Goal: Task Accomplishment & Management: Manage account settings

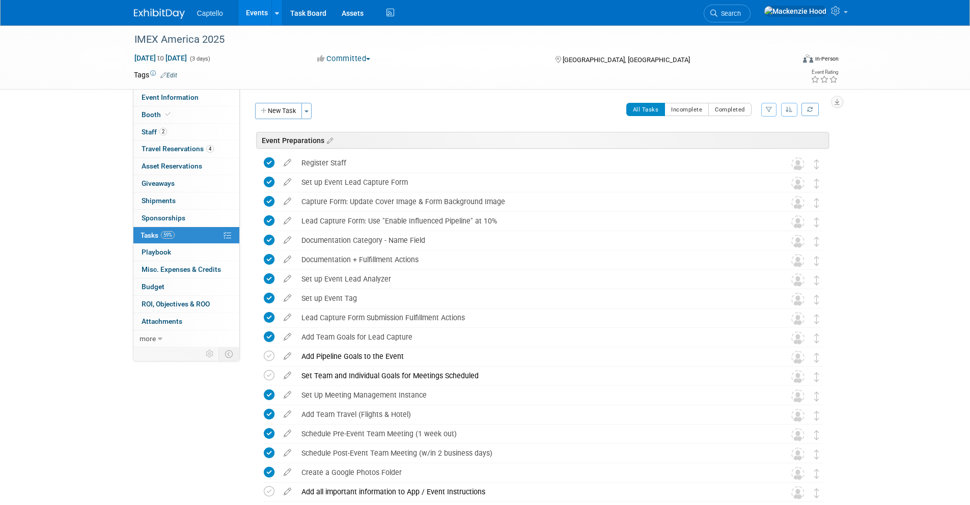
click at [146, 11] on img at bounding box center [159, 14] width 51 height 10
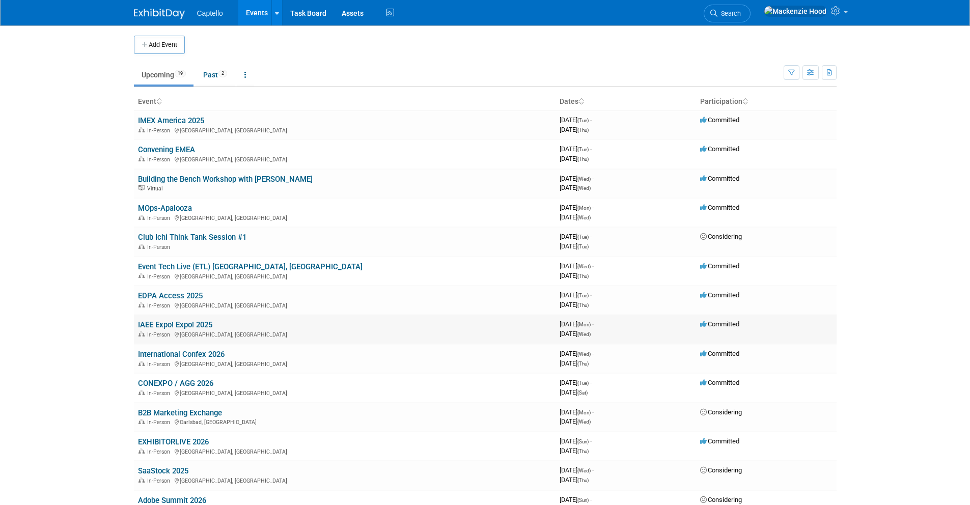
click at [138, 321] on link "IAEE Expo! Expo! 2025" at bounding box center [175, 324] width 74 height 9
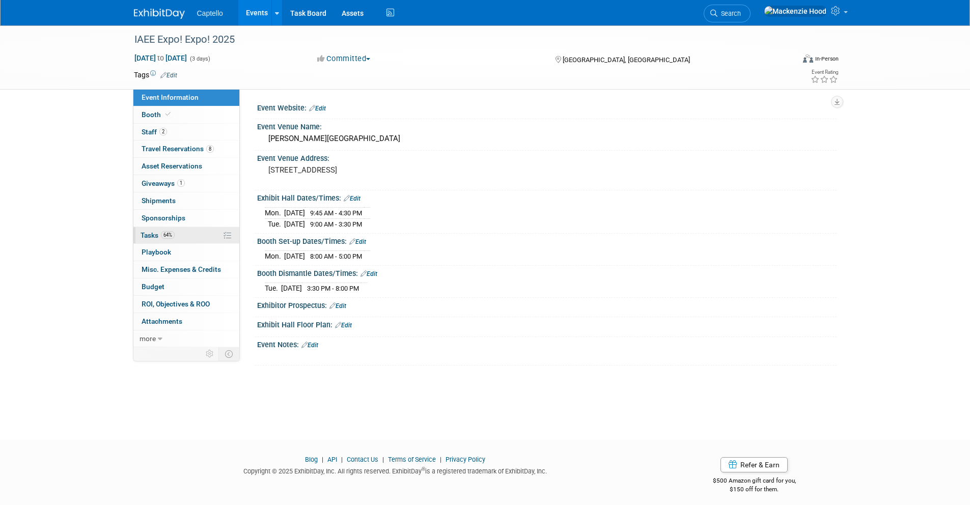
click at [190, 232] on link "64% Tasks 64%" at bounding box center [186, 235] width 106 height 17
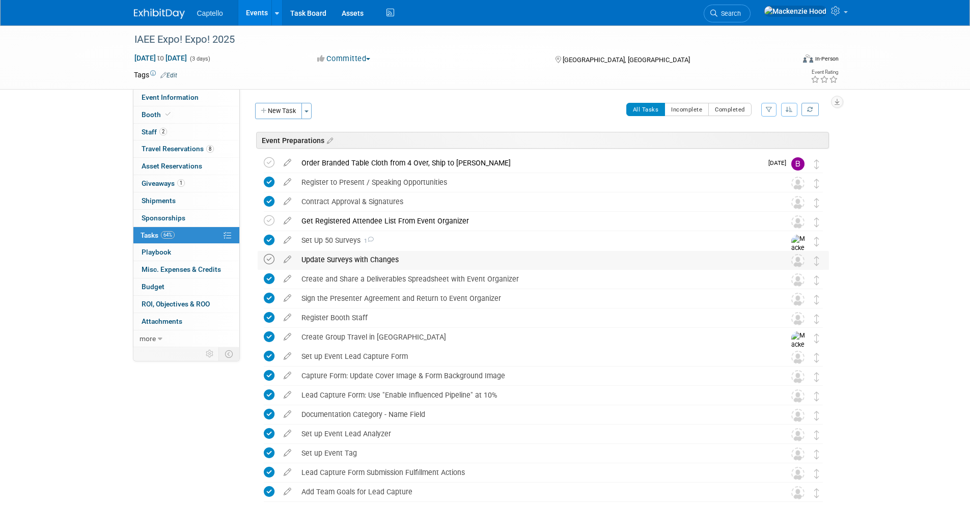
click at [267, 259] on icon at bounding box center [269, 259] width 11 height 11
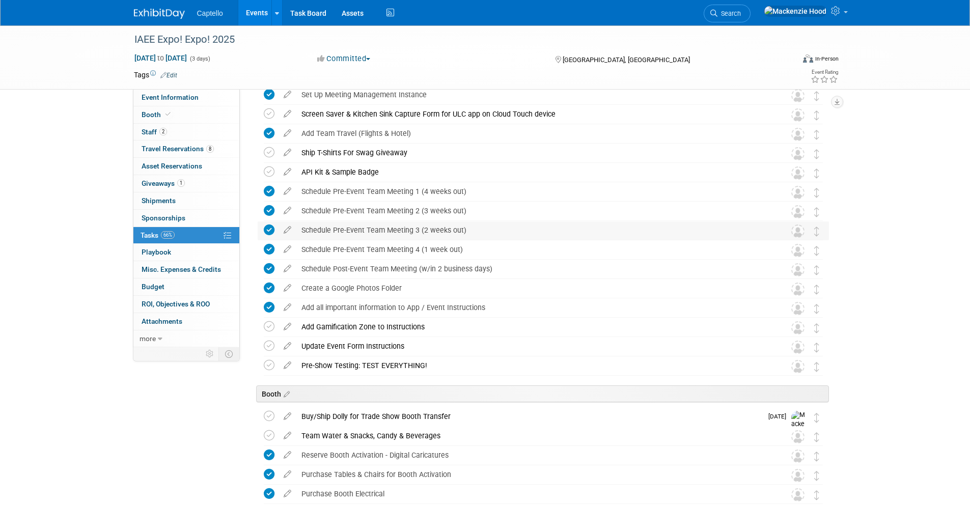
scroll to position [456, 0]
click at [319, 324] on div "Add Gamification Zone to Instructions" at bounding box center [533, 326] width 474 height 17
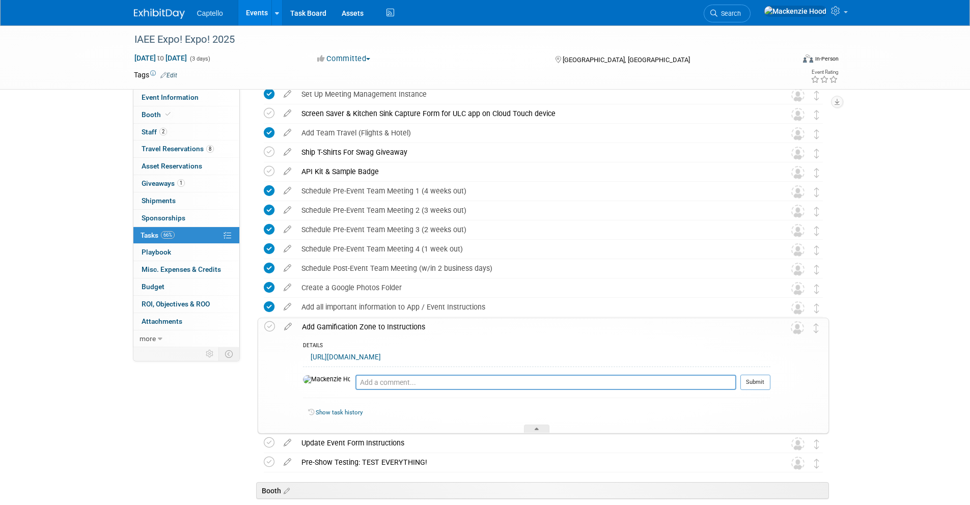
drag, startPoint x: 306, startPoint y: 354, endPoint x: 651, endPoint y: 355, distance: 345.1
click at [651, 355] on div "https://capture.captello.com/capture/activation?a=1321&e=3f5b49cc03bcaf471faebb…" at bounding box center [536, 359] width 467 height 16
click at [651, 354] on div "https://capture.captello.com/capture/activation?a=1321&e=3f5b49cc03bcaf471faebb…" at bounding box center [536, 359] width 467 height 16
drag, startPoint x: 306, startPoint y: 354, endPoint x: 660, endPoint y: 356, distance: 354.2
click at [660, 356] on div "https://capture.captello.com/capture/activation?a=1321&e=3f5b49cc03bcaf471faebb…" at bounding box center [536, 359] width 467 height 16
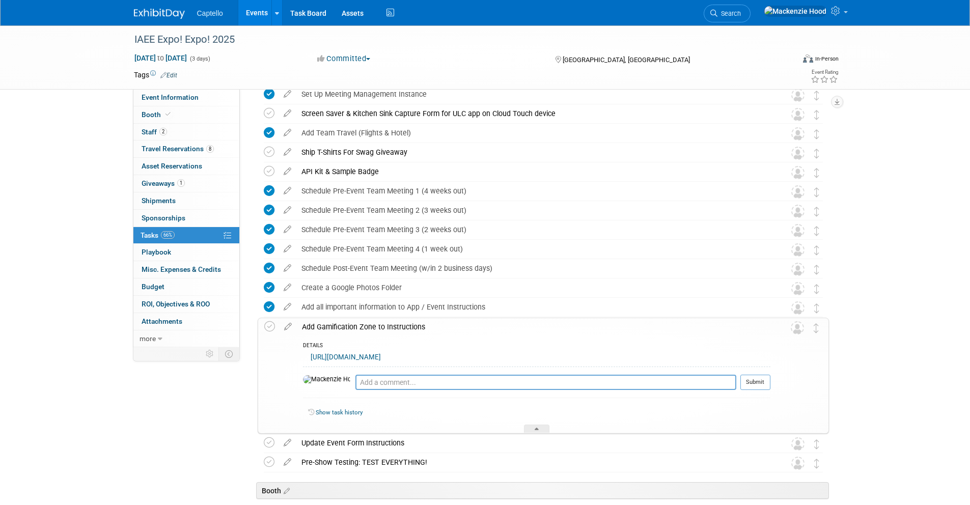
click at [664, 355] on div "https://capture.captello.com/capture/activation?a=1321&e=3f5b49cc03bcaf471faebb…" at bounding box center [536, 359] width 467 height 16
drag, startPoint x: 310, startPoint y: 354, endPoint x: 656, endPoint y: 355, distance: 345.6
click at [656, 355] on div "https://capture.captello.com/capture/activation?a=1321&e=3f5b49cc03bcaf471faebb…" at bounding box center [536, 359] width 467 height 16
drag, startPoint x: 306, startPoint y: 355, endPoint x: 652, endPoint y: 357, distance: 346.1
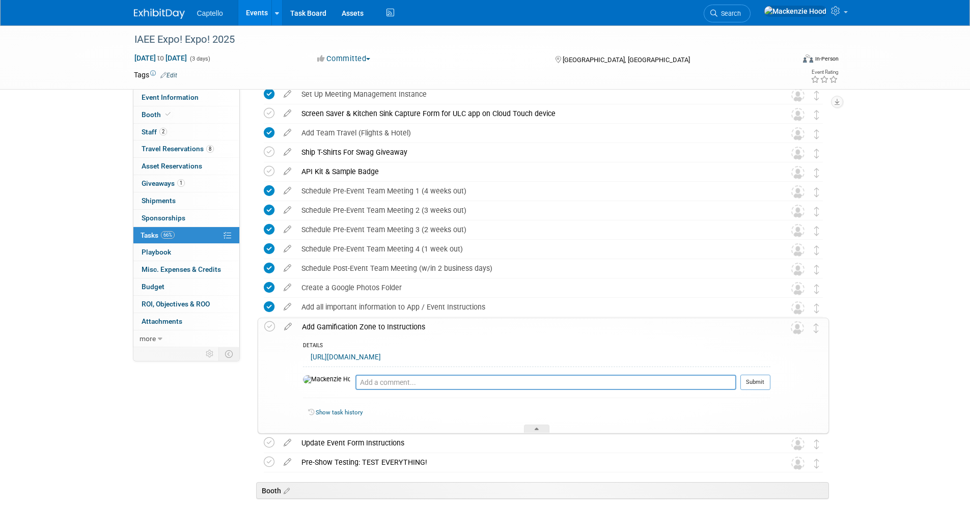
click at [652, 357] on div "https://capture.captello.com/capture/activation?a=1321&e=3f5b49cc03bcaf471faebb…" at bounding box center [536, 359] width 467 height 16
copy link "https://capture.captello.com/capture/activation?a=1321&e=3f5b49cc03bcaf471faebb…"
click at [659, 351] on div "https://capture.captello.com/capture/activation?a=1321&e=3f5b49cc03bcaf471faebb…" at bounding box center [536, 359] width 467 height 16
drag, startPoint x: 330, startPoint y: 354, endPoint x: 648, endPoint y: 355, distance: 318.6
click at [648, 355] on div "https://capture.captello.com/capture/activation?a=1321&e=3f5b49cc03bcaf471faebb…" at bounding box center [536, 359] width 467 height 16
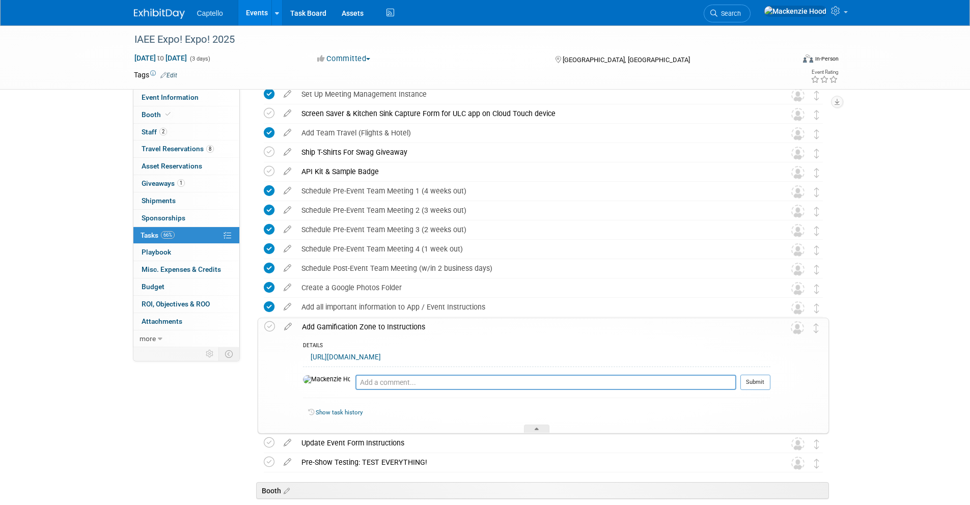
click at [649, 355] on div "https://capture.captello.com/capture/activation?a=1321&e=3f5b49cc03bcaf471faebb…" at bounding box center [536, 359] width 467 height 16
drag, startPoint x: 317, startPoint y: 356, endPoint x: 585, endPoint y: 362, distance: 267.8
click at [583, 362] on div "https://capture.captello.com/capture/activation?a=1321&e=3f5b49cc03bcaf471faebb…" at bounding box center [536, 359] width 467 height 16
click at [662, 354] on div "https://capture.captello.com/capture/activation?a=1321&e=3f5b49cc03bcaf471faebb…" at bounding box center [536, 359] width 467 height 16
drag, startPoint x: 311, startPoint y: 354, endPoint x: 649, endPoint y: 353, distance: 337.9
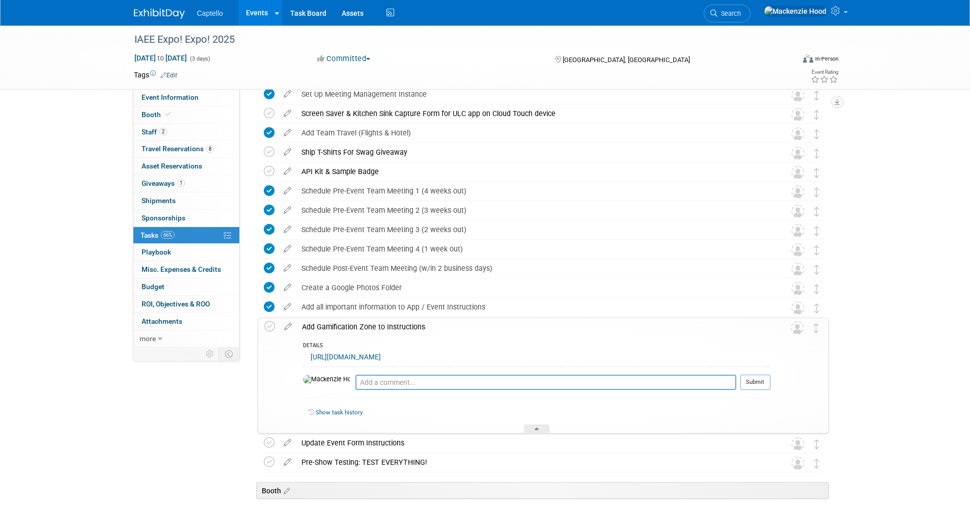
click at [649, 353] on div "https://capture.captello.com/capture/activation?a=1321&e=3f5b49cc03bcaf471faebb…" at bounding box center [536, 359] width 467 height 16
copy link "https://capture.captello.com/capture/activation?a=1321&e=3f5b49cc03bcaf471faebb…"
click at [654, 352] on div "https://capture.captello.com/capture/activation?a=1321&e=3f5b49cc03bcaf471faebb…" at bounding box center [536, 359] width 467 height 16
drag, startPoint x: 305, startPoint y: 356, endPoint x: 612, endPoint y: 360, distance: 306.9
click at [612, 360] on div "https://capture.captello.com/capture/activation?a=1321&e=3f5b49cc03bcaf471faebb…" at bounding box center [536, 359] width 467 height 16
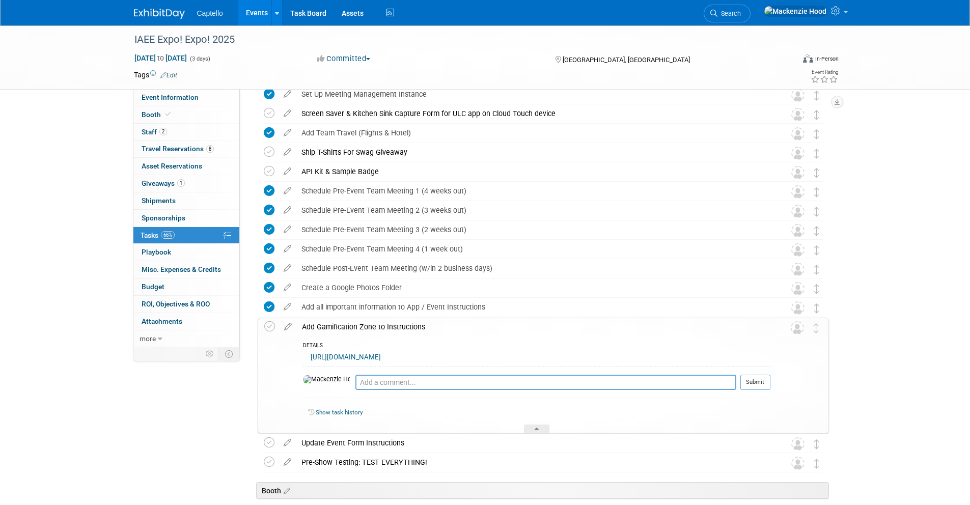
click at [681, 358] on div "https://capture.captello.com/capture/activation?a=1321&e=3f5b49cc03bcaf471faebb…" at bounding box center [536, 359] width 467 height 16
drag, startPoint x: 305, startPoint y: 356, endPoint x: 660, endPoint y: 355, distance: 354.2
click at [660, 355] on div "https://capture.captello.com/capture/activation?a=1321&e=3f5b49cc03bcaf471faebb…" at bounding box center [536, 359] width 467 height 16
click at [464, 329] on div "Add Gamification Zone to Instructions" at bounding box center [533, 326] width 473 height 17
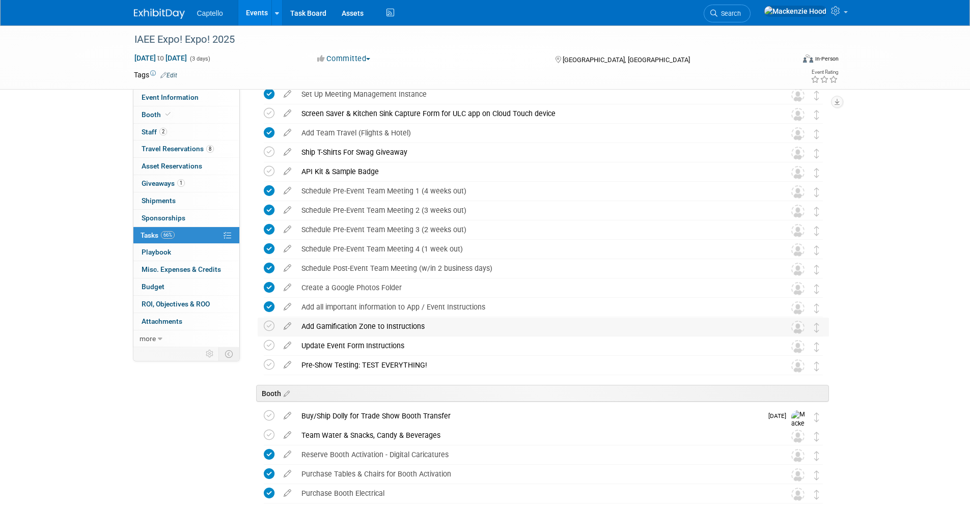
click at [338, 334] on div "Add Gamification Zone to Instructions" at bounding box center [533, 326] width 474 height 17
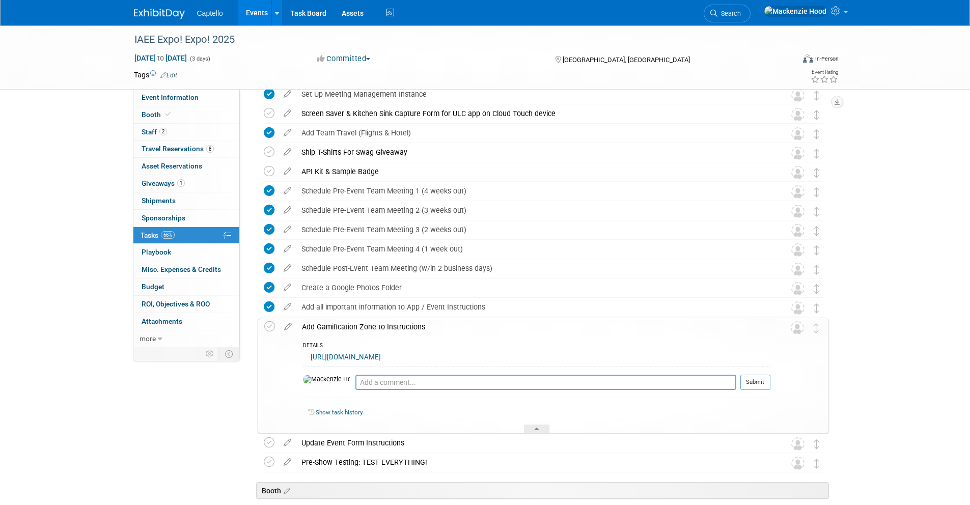
drag, startPoint x: 305, startPoint y: 355, endPoint x: 650, endPoint y: 357, distance: 345.1
click at [650, 357] on div "https://capture.captello.com/capture/activation?a=1321&e=3f5b49cc03bcaf471faebb…" at bounding box center [536, 359] width 467 height 16
click at [656, 355] on div "https://capture.captello.com/capture/activation?a=1321&e=3f5b49cc03bcaf471faebb…" at bounding box center [536, 359] width 467 height 16
drag, startPoint x: 319, startPoint y: 356, endPoint x: 650, endPoint y: 351, distance: 331.9
click at [651, 351] on div "https://capture.captello.com/capture/activation?a=1321&e=3f5b49cc03bcaf471faebb…" at bounding box center [536, 359] width 467 height 16
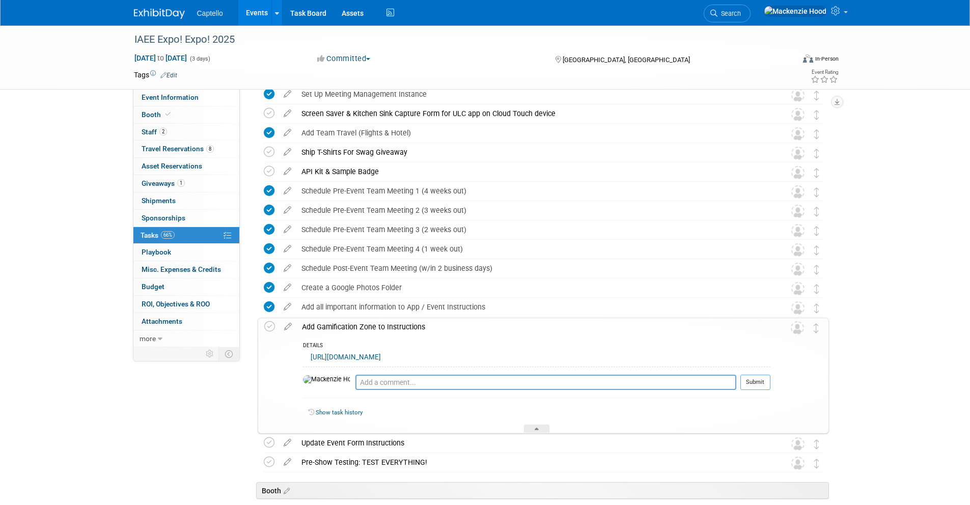
click at [537, 346] on div "DETAILS" at bounding box center [536, 346] width 467 height 9
drag, startPoint x: 305, startPoint y: 354, endPoint x: 663, endPoint y: 351, distance: 357.3
click at [663, 351] on div "https://capture.captello.com/capture/activation?a=1321&e=3f5b49cc03bcaf471faebb…" at bounding box center [536, 359] width 467 height 16
drag, startPoint x: 326, startPoint y: 355, endPoint x: 655, endPoint y: 355, distance: 328.3
click at [655, 355] on div "https://capture.captello.com/capture/activation?a=1321&e=3f5b49cc03bcaf471faebb…" at bounding box center [536, 359] width 467 height 16
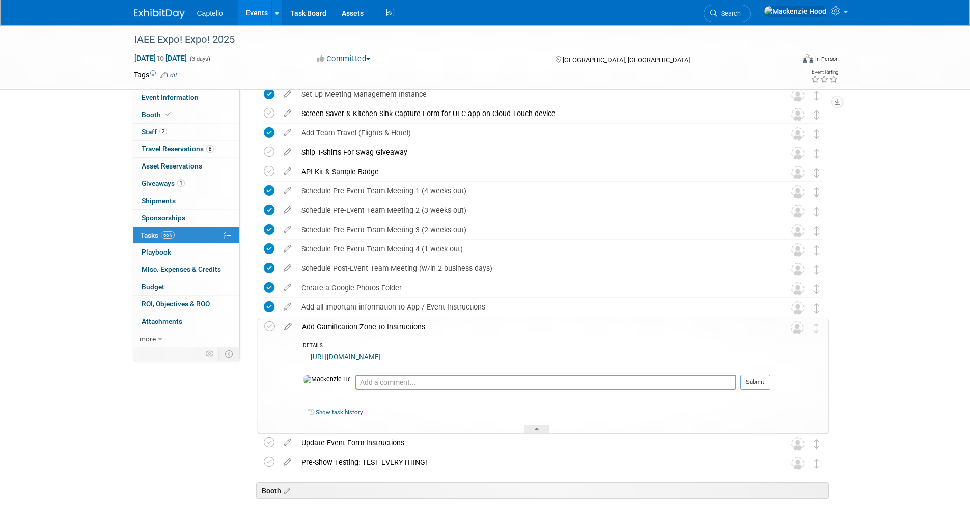
copy link "https://capture.captello.com/capture/activation?a=1321&e=3f5b49cc03bcaf471faebb…"
click at [566, 334] on div "Add Gamification Zone to Instructions" at bounding box center [533, 326] width 473 height 17
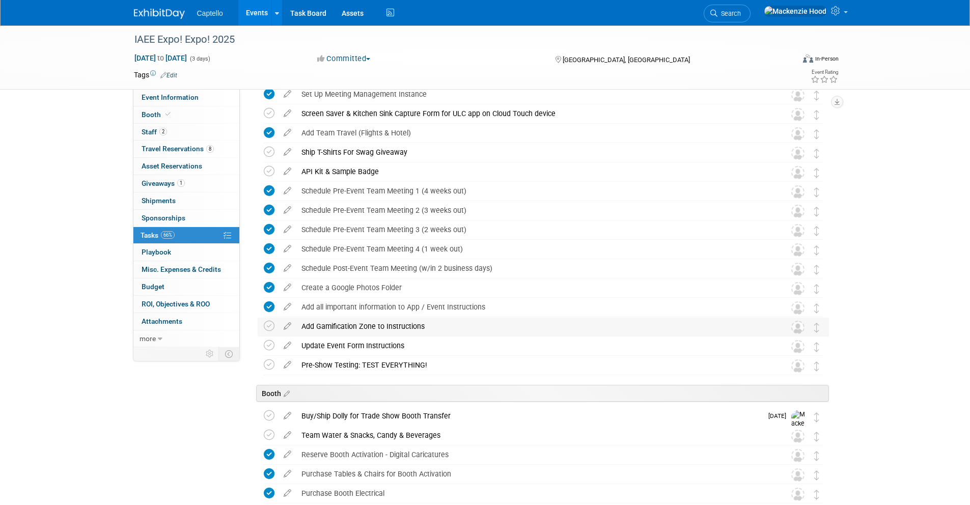
click at [379, 329] on div "Add Gamification Zone to Instructions" at bounding box center [533, 326] width 474 height 17
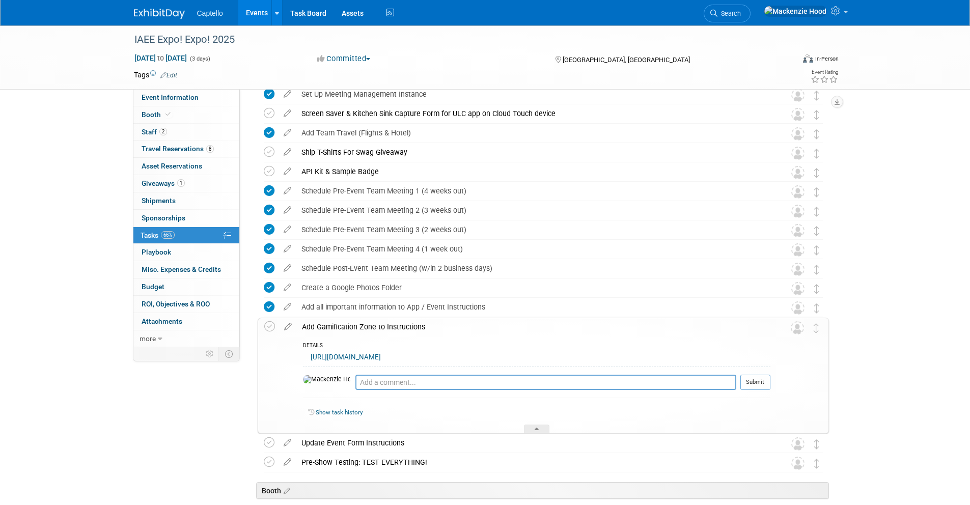
click at [379, 358] on link "https://capture.captello.com/capture/activation?a=1321&e=3f5b49cc03bcaf471faebb…" at bounding box center [345, 357] width 70 height 8
click at [269, 328] on icon at bounding box center [269, 326] width 11 height 11
click at [419, 338] on div "DETAILS https://capture.captello.com/capture/activation?a=1321&e=3f5b49cc03bcaf…" at bounding box center [533, 385] width 473 height 98
click at [409, 330] on div "Add Gamification Zone to Instructions" at bounding box center [533, 326] width 473 height 17
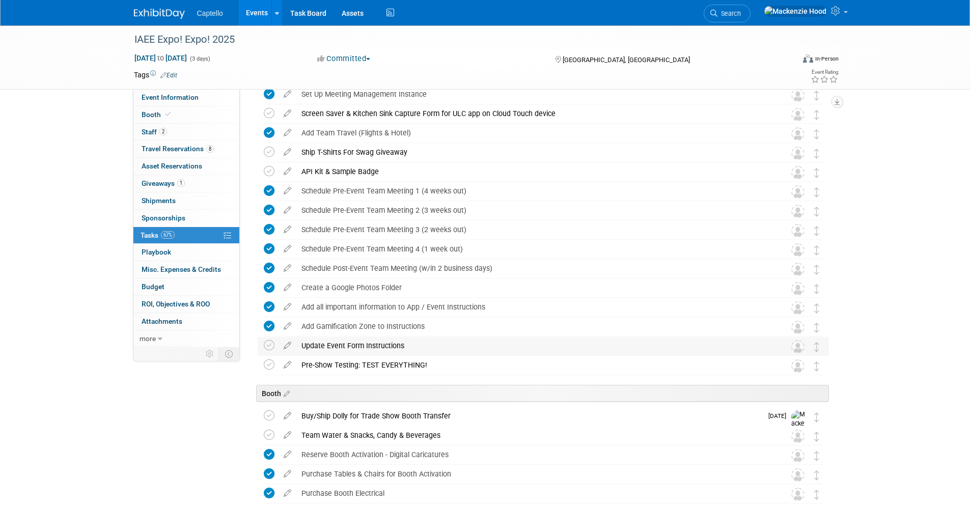
click at [263, 344] on div "Update Event Form Instructions Pro tip: Press Ctrl-Enter to submit comment. Sub…" at bounding box center [543, 346] width 571 height 19
click at [266, 344] on icon at bounding box center [269, 345] width 11 height 11
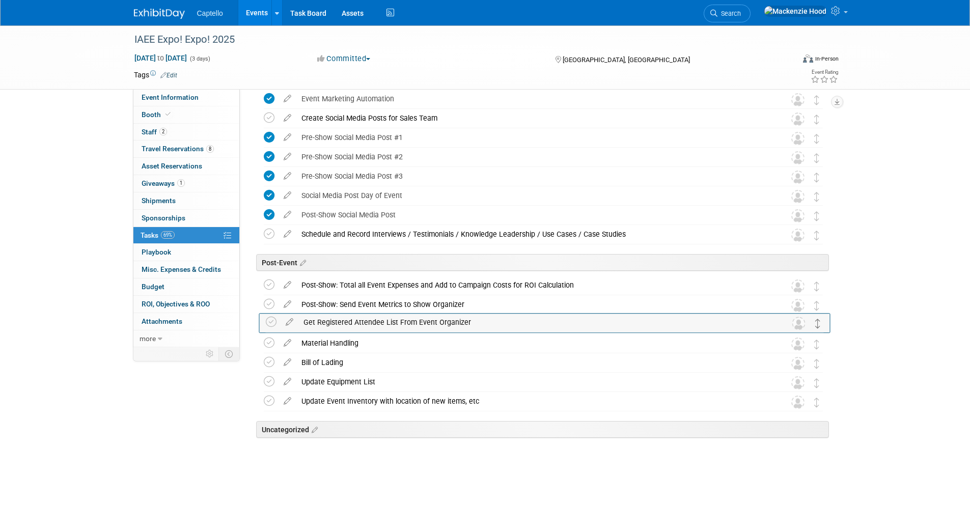
scroll to position [1133, 0]
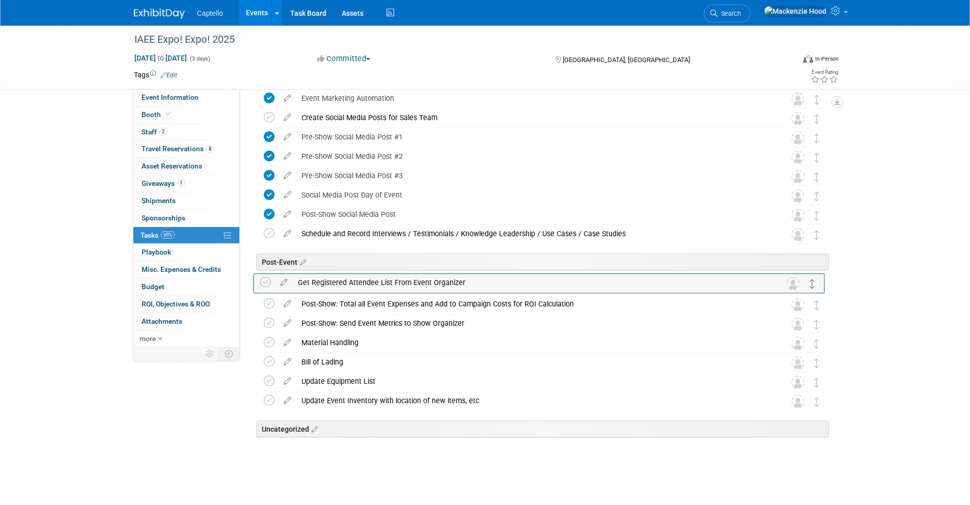
drag, startPoint x: 817, startPoint y: 221, endPoint x: 813, endPoint y: 283, distance: 61.7
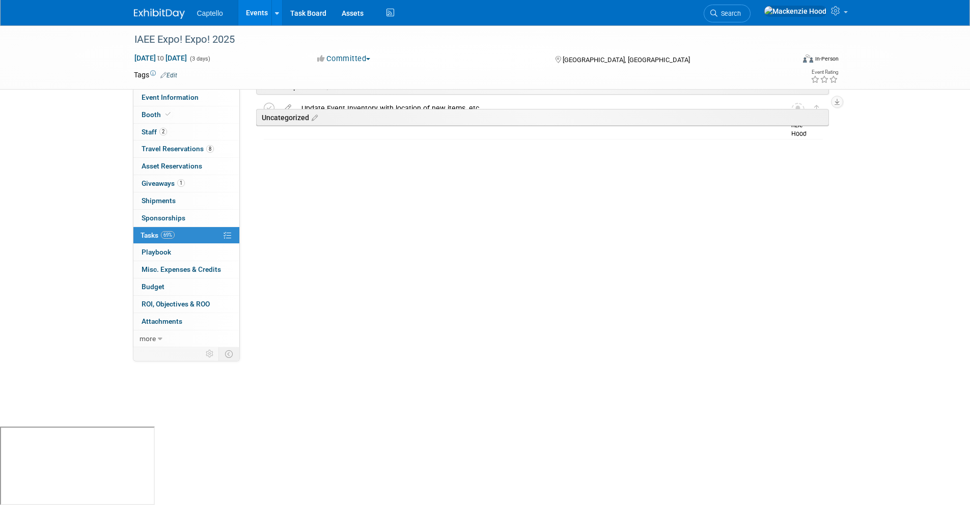
scroll to position [0, 0]
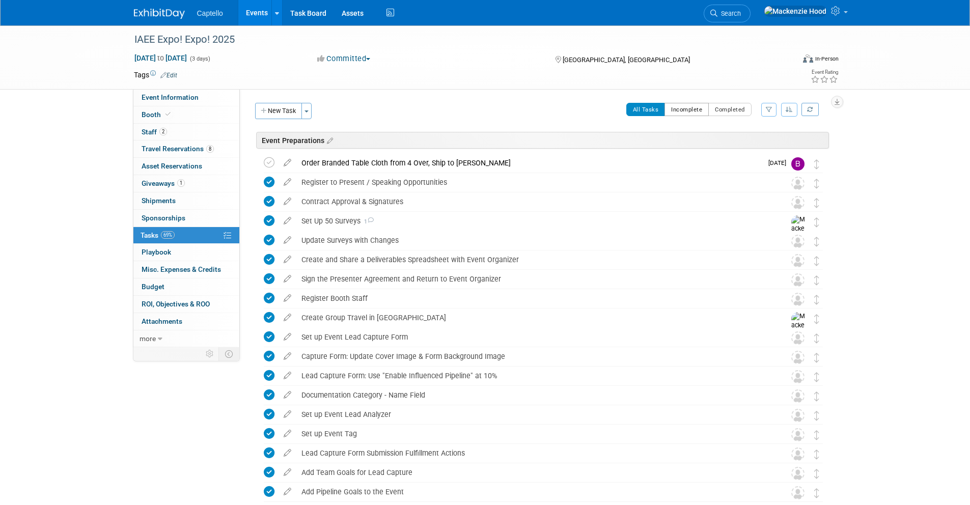
click at [679, 109] on button "Incomplete" at bounding box center [686, 109] width 44 height 13
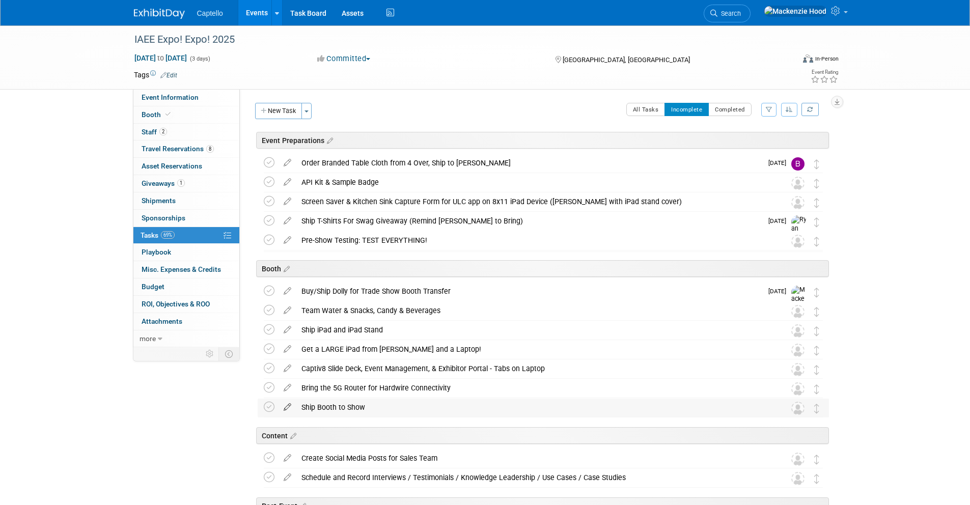
click at [288, 403] on icon at bounding box center [287, 405] width 18 height 13
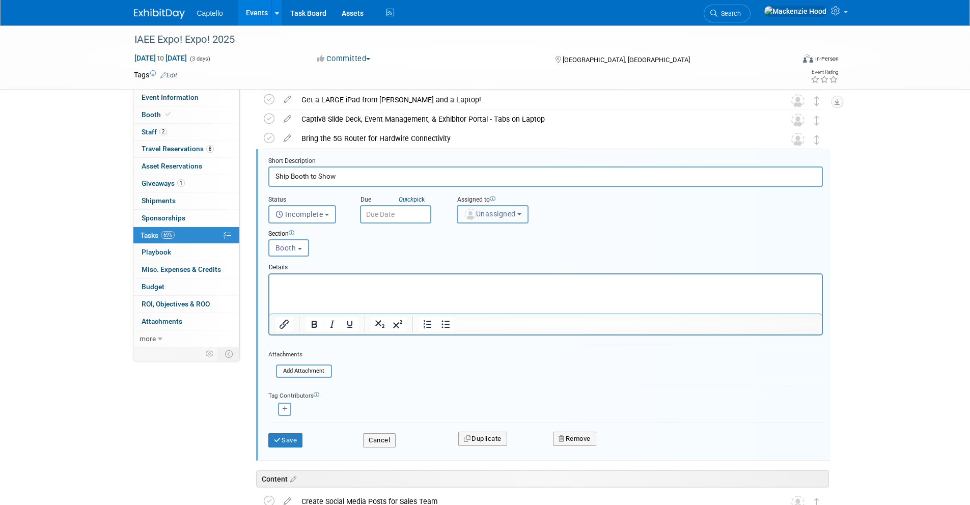
click at [474, 217] on img "button" at bounding box center [470, 214] width 11 height 11
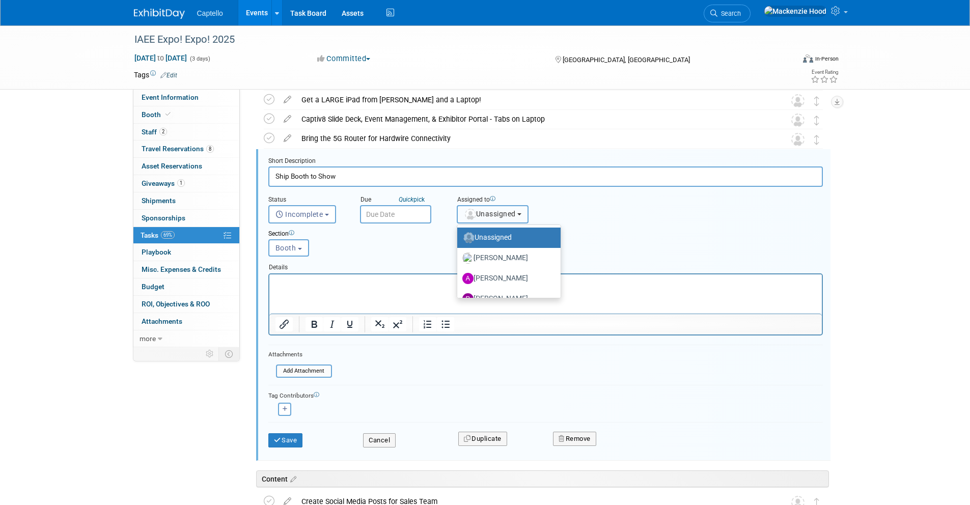
scroll to position [267, 0]
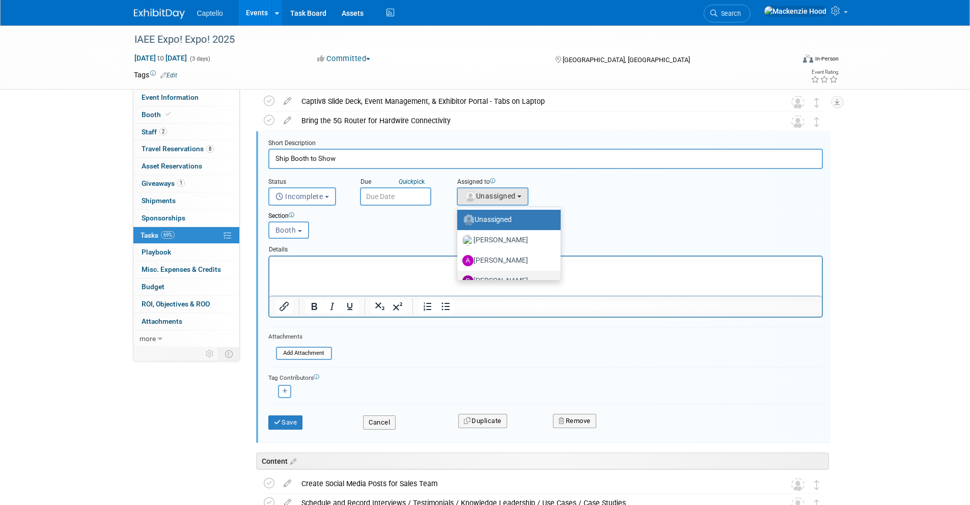
click at [497, 279] on label "Brad Froese" at bounding box center [506, 281] width 88 height 16
click at [459, 279] on input "[PERSON_NAME]" at bounding box center [455, 279] width 7 height 7
select select "ade1ab76-85dd-4e84-8c45-1162ccac492e"
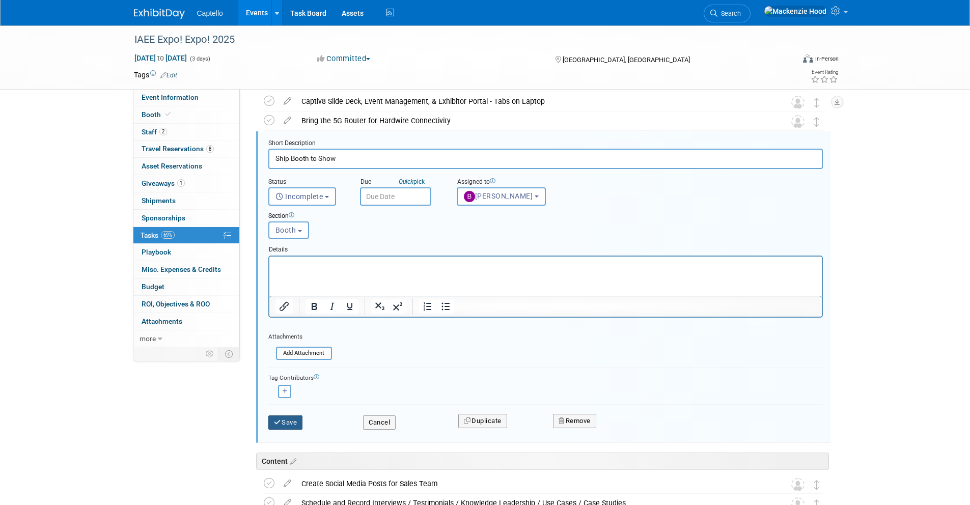
click at [291, 421] on button "Save" at bounding box center [285, 422] width 35 height 14
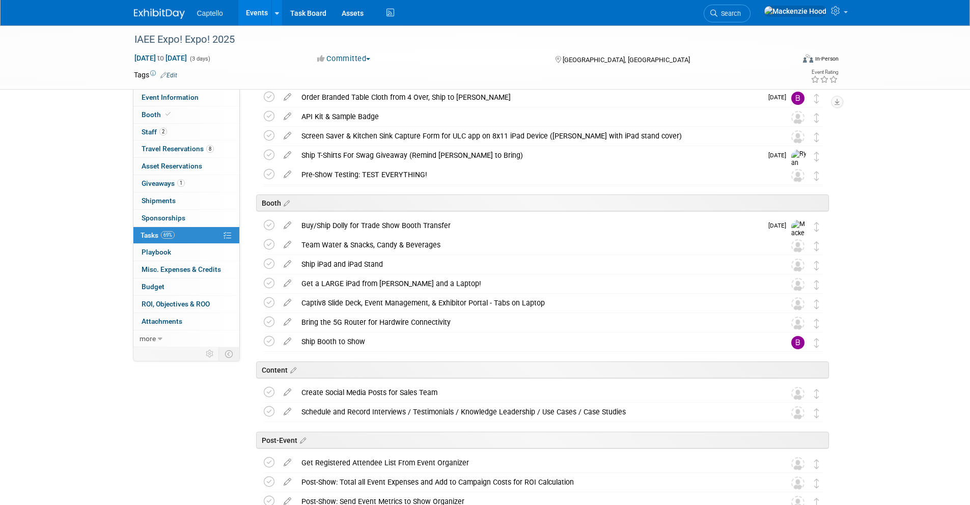
scroll to position [69, 0]
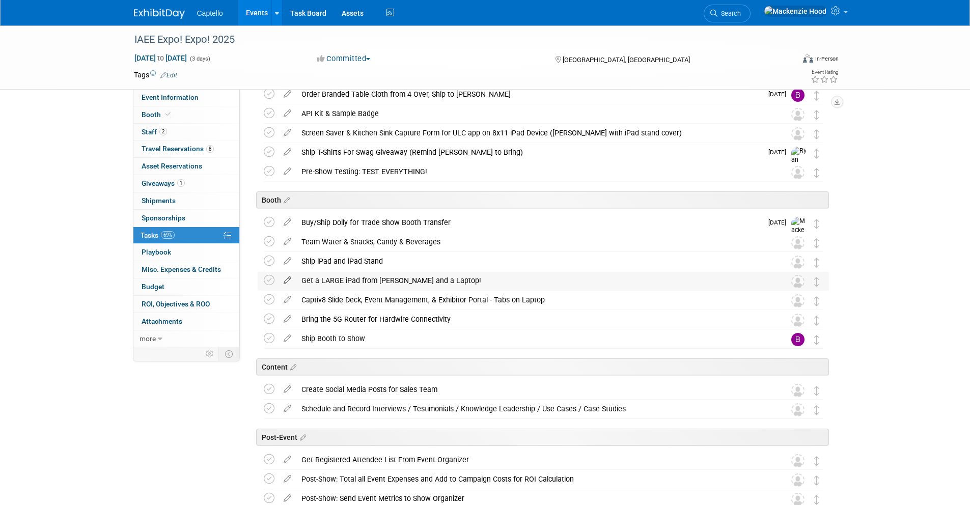
click at [286, 277] on icon at bounding box center [287, 278] width 18 height 13
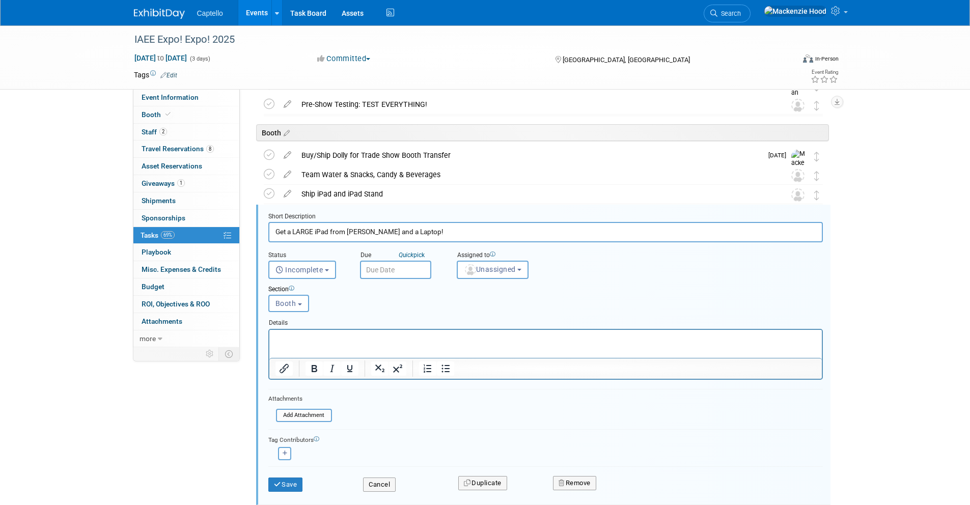
scroll to position [191, 0]
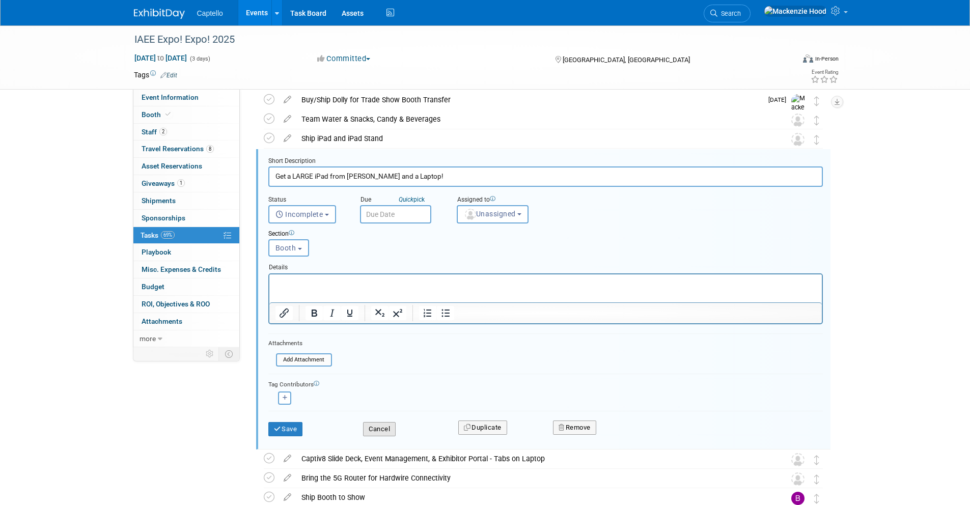
click at [374, 426] on button "Cancel" at bounding box center [379, 429] width 33 height 14
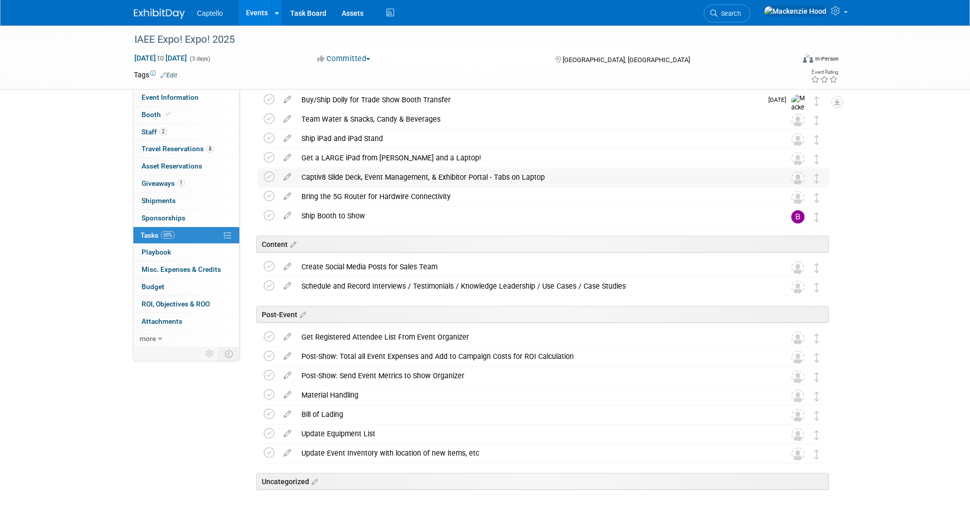
scroll to position [0, 0]
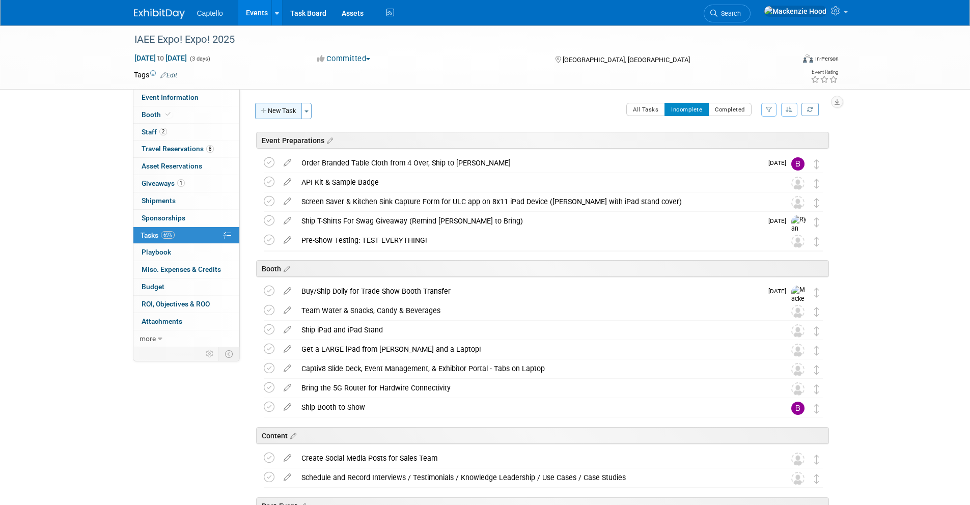
click at [260, 104] on button "New Task" at bounding box center [278, 111] width 47 height 16
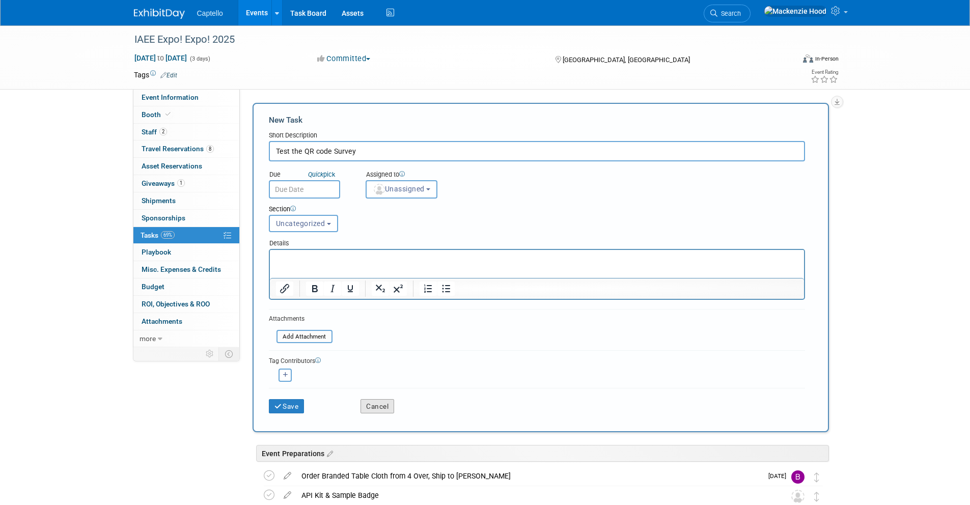
type input "Test the QR code Survey"
click at [366, 403] on button "Cancel" at bounding box center [377, 406] width 34 height 14
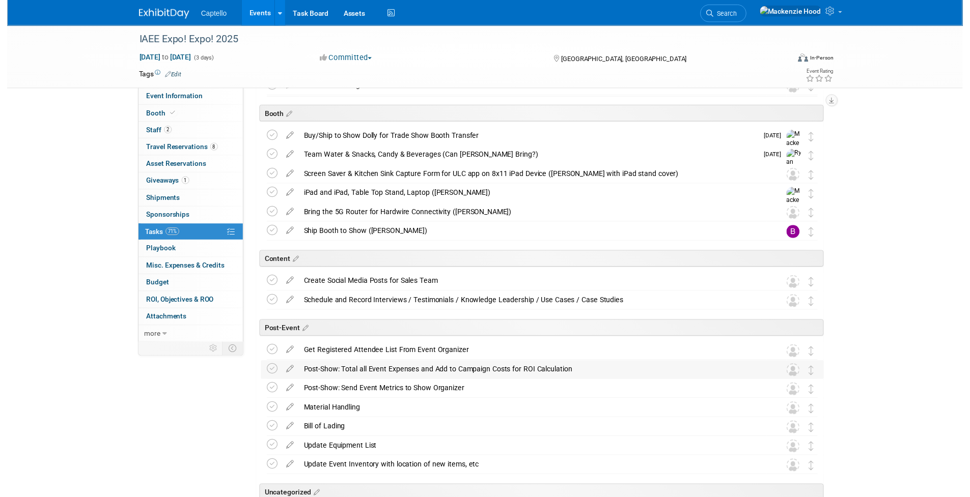
scroll to position [205, 0]
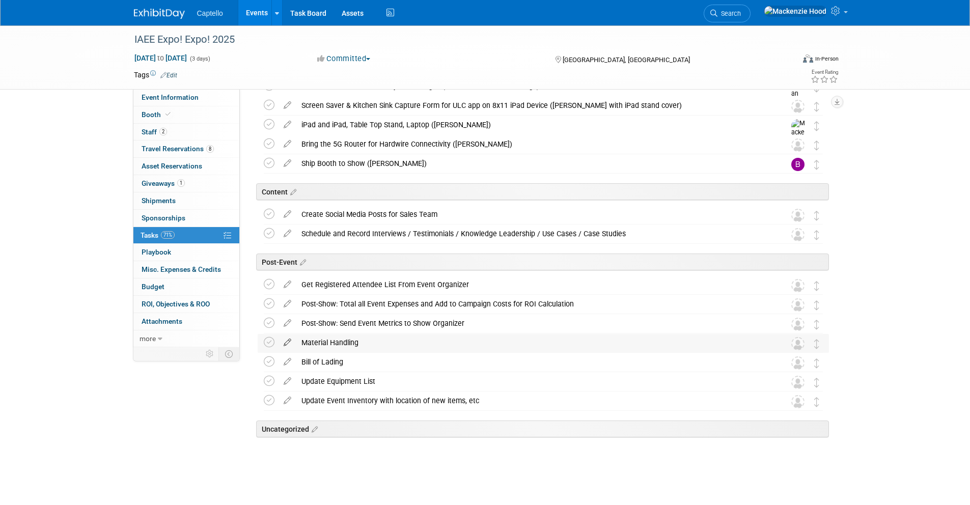
click at [289, 339] on icon at bounding box center [287, 340] width 18 height 13
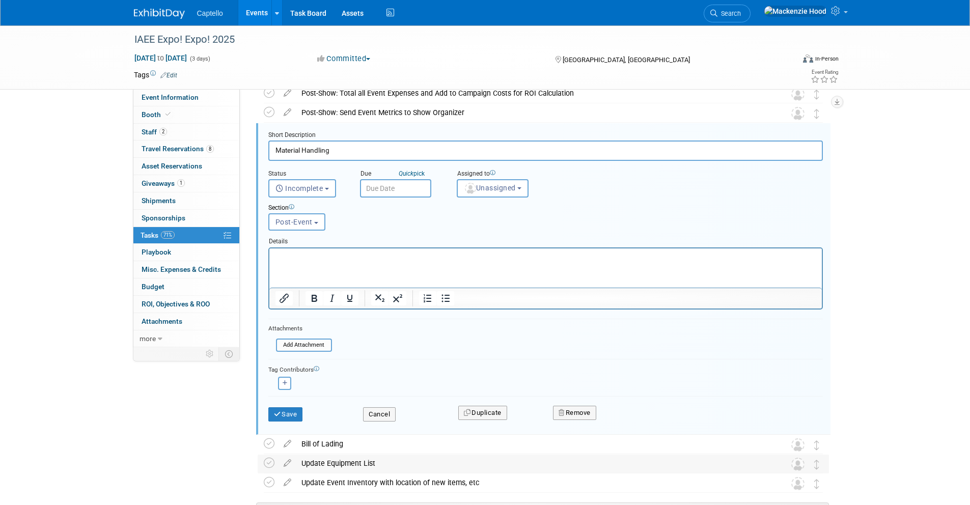
scroll to position [446, 0]
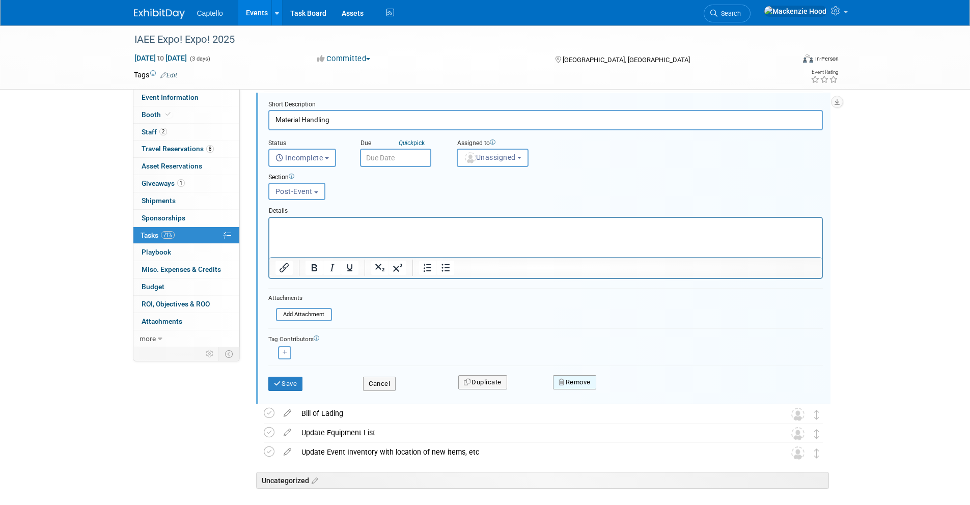
click at [570, 379] on button "Remove" at bounding box center [574, 382] width 43 height 14
drag, startPoint x: 748, startPoint y: 351, endPoint x: 760, endPoint y: 357, distance: 13.4
click at [757, 355] on div "Aaron remove Aurora remove" at bounding box center [545, 352] width 554 height 16
click at [384, 381] on button "Cancel" at bounding box center [379, 384] width 33 height 14
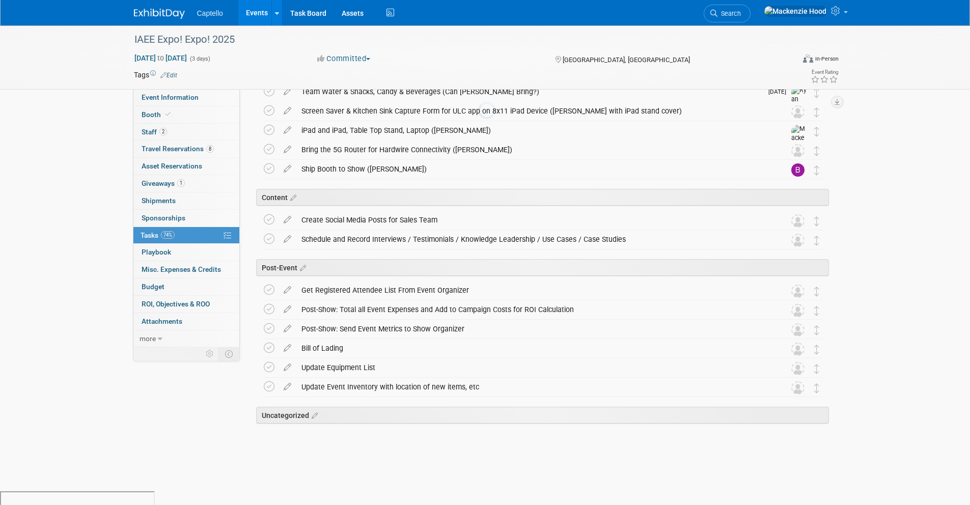
scroll to position [186, 0]
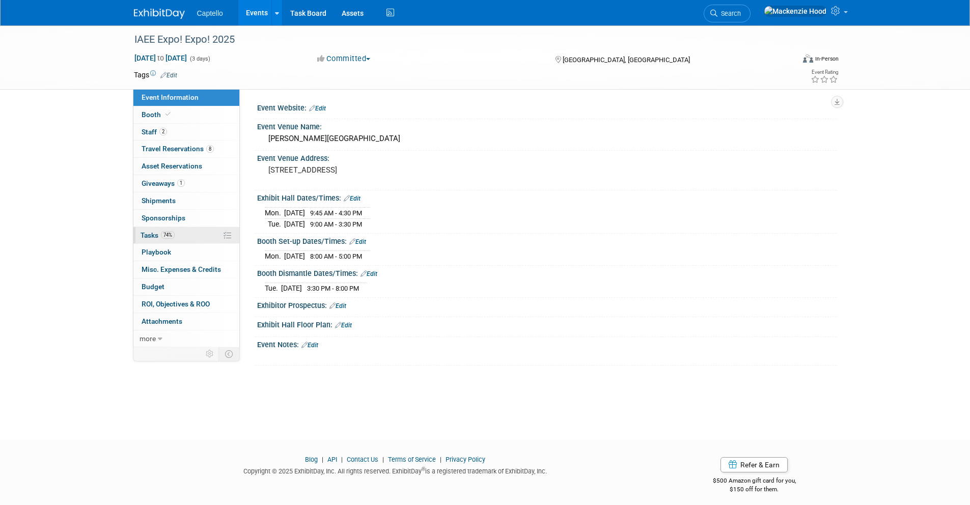
scroll to position [6, 0]
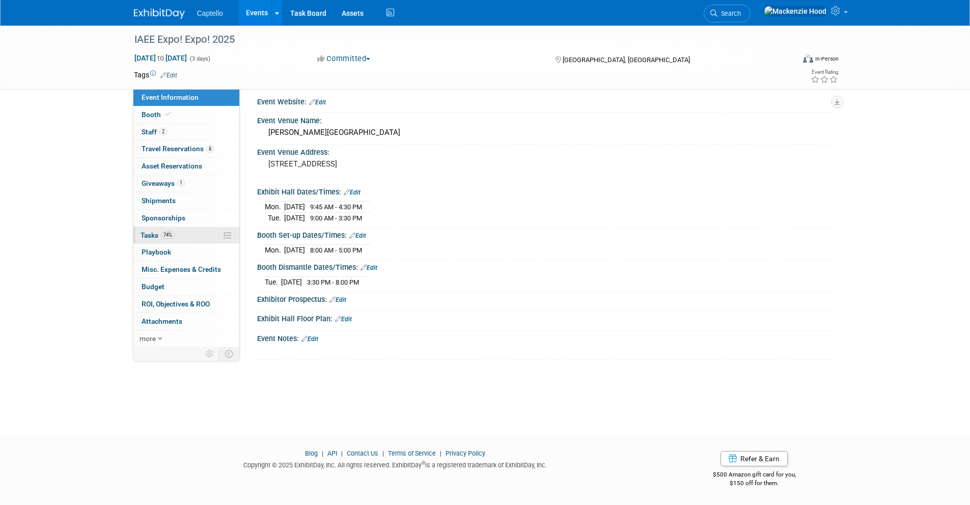
click at [201, 231] on link "74% Tasks 74%" at bounding box center [186, 235] width 106 height 17
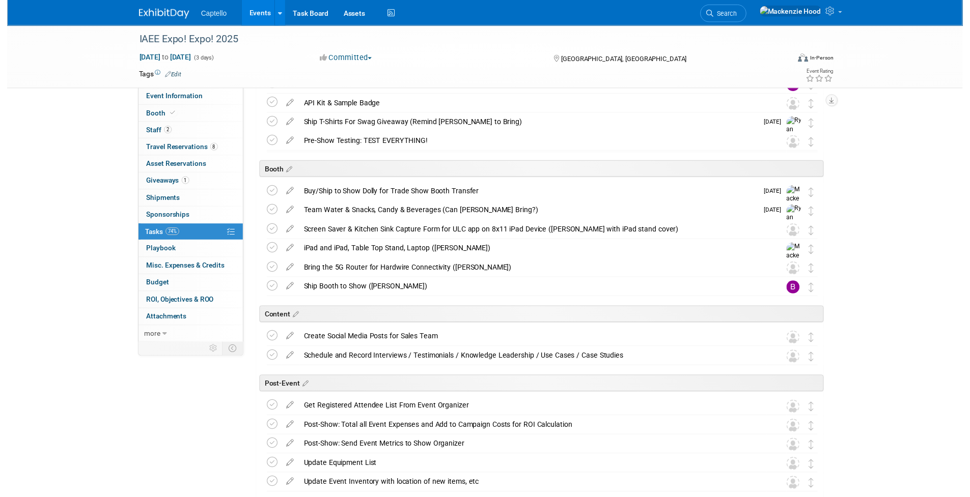
scroll to position [166, 0]
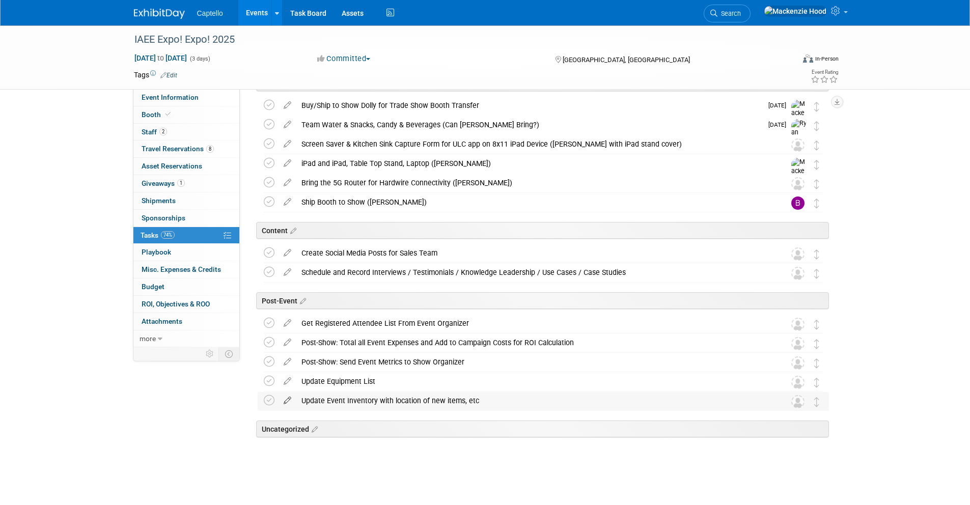
click at [287, 398] on icon at bounding box center [287, 398] width 18 height 13
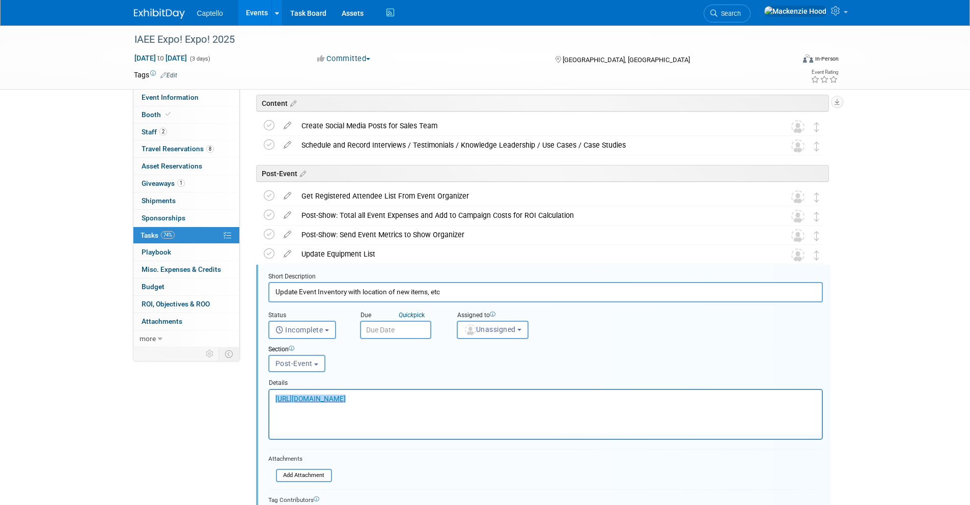
scroll to position [409, 0]
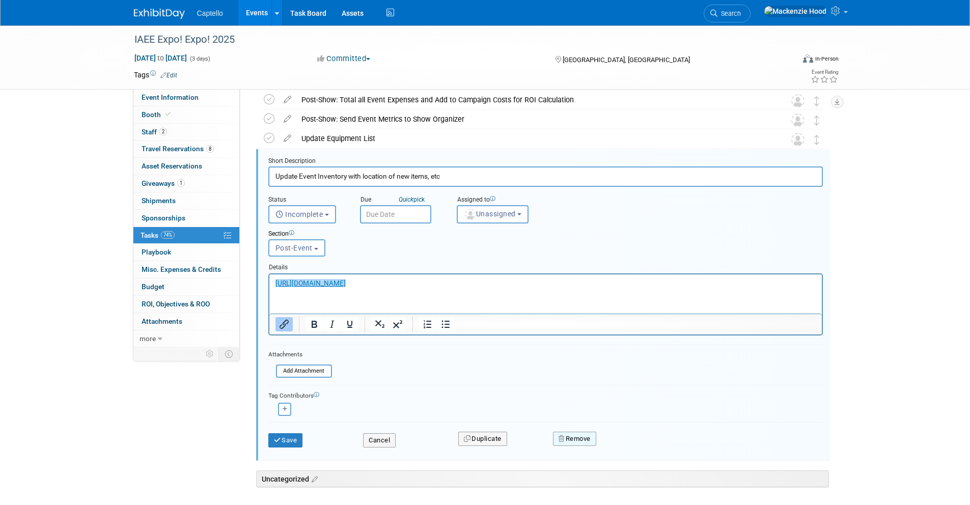
click at [566, 438] on button "Remove" at bounding box center [574, 439] width 43 height 14
click at [671, 440] on link "No" at bounding box center [664, 447] width 26 height 16
click at [391, 441] on button "Cancel" at bounding box center [379, 440] width 33 height 14
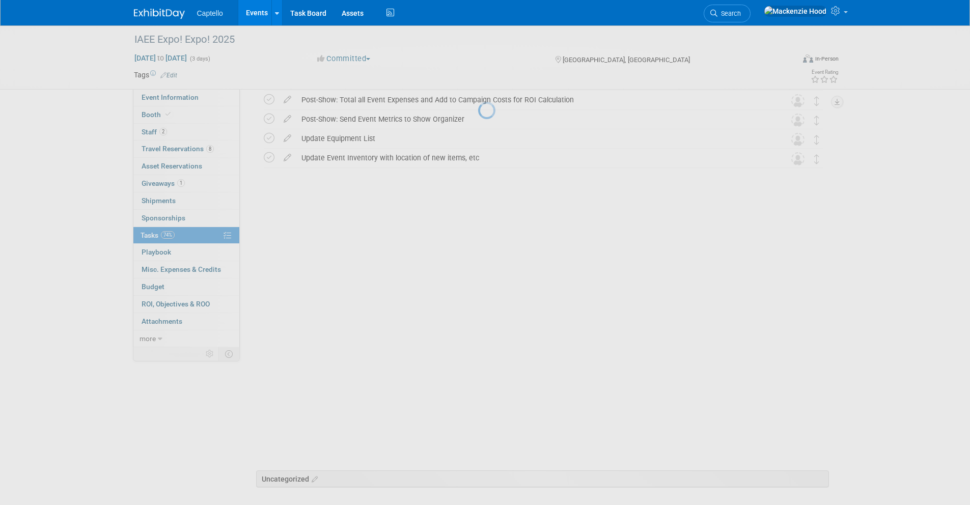
scroll to position [166, 0]
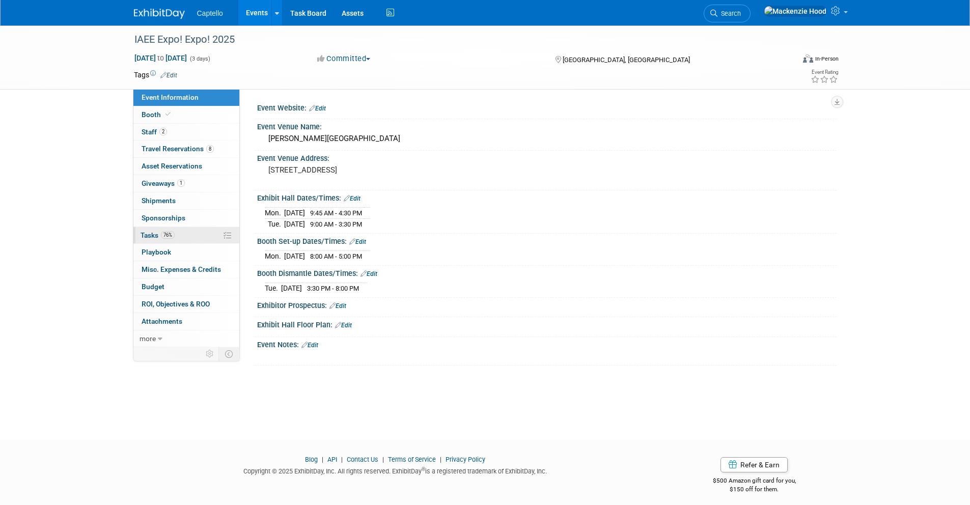
click at [185, 231] on link "76% Tasks 76%" at bounding box center [186, 235] width 106 height 17
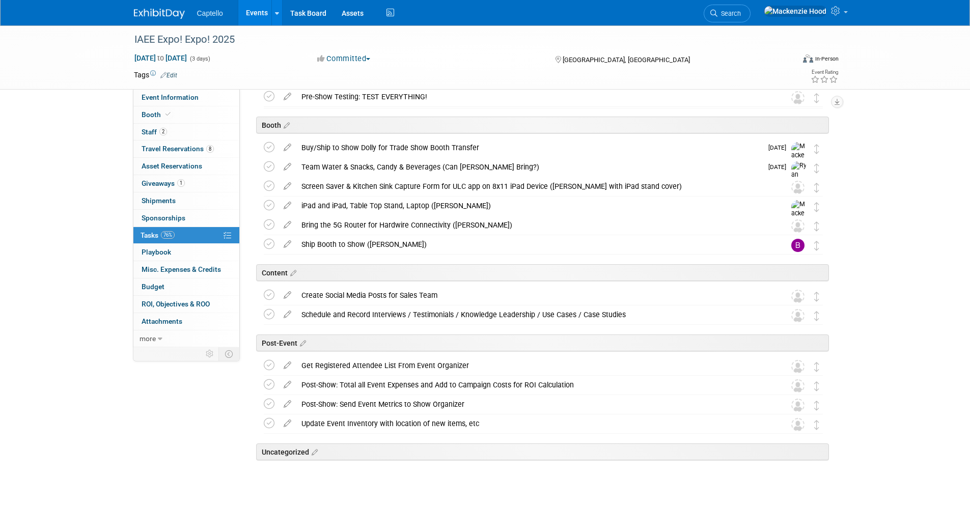
scroll to position [147, 0]
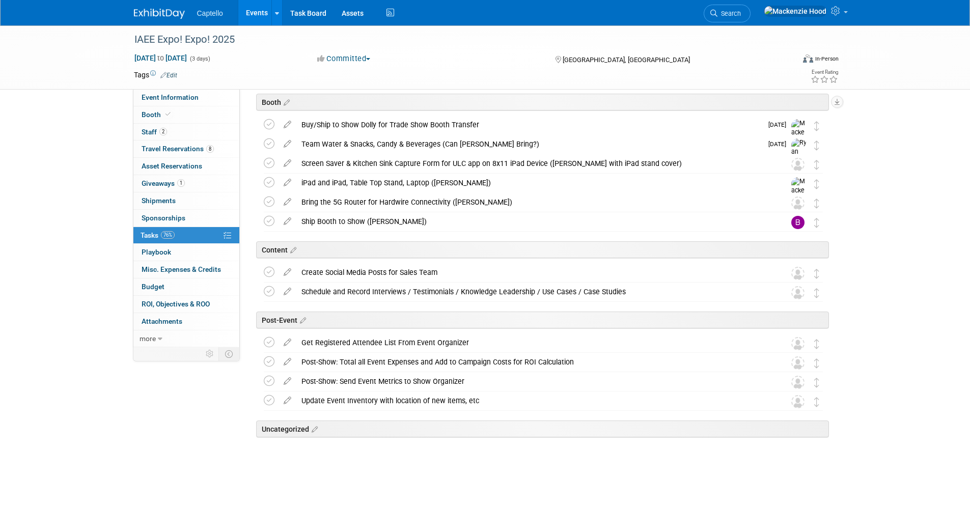
click at [143, 14] on img at bounding box center [159, 14] width 51 height 10
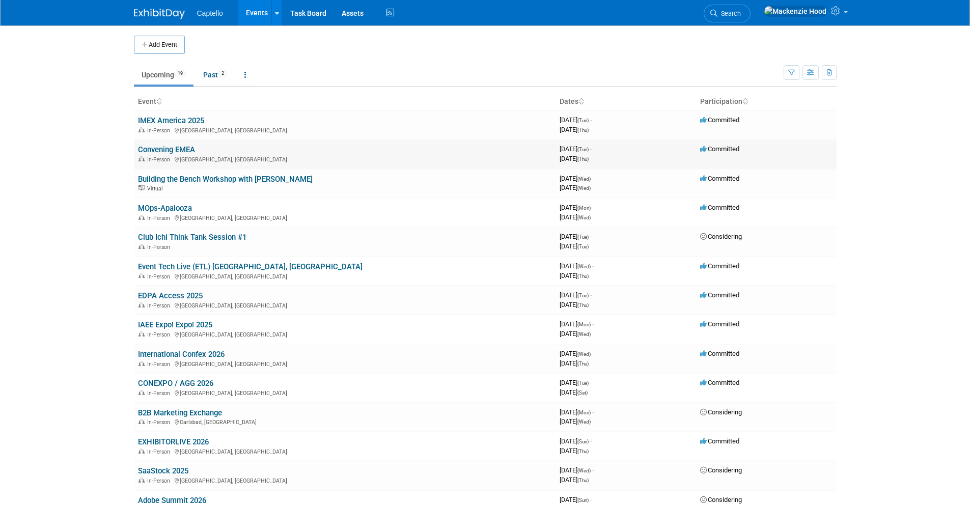
click at [157, 151] on link "Convening EMEA" at bounding box center [166, 149] width 57 height 9
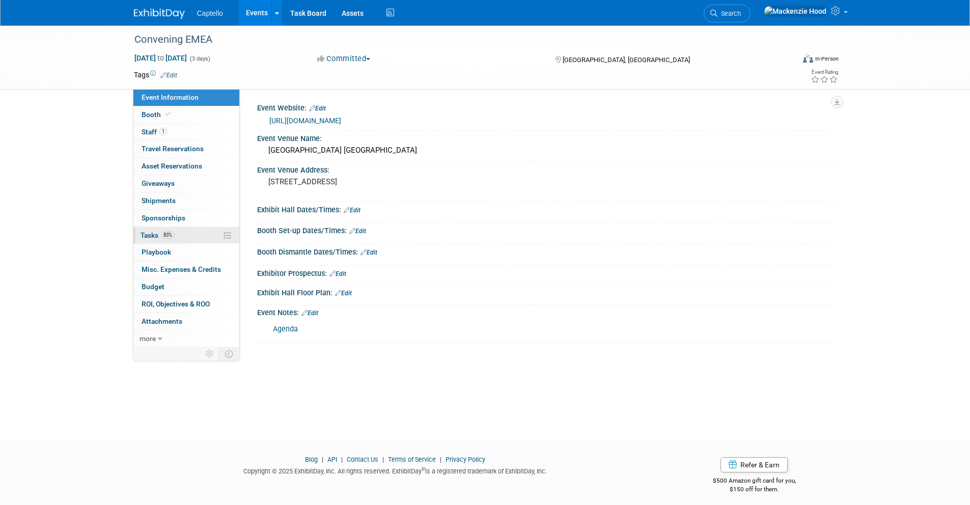
click at [179, 235] on link "83% Tasks 83%" at bounding box center [186, 235] width 106 height 17
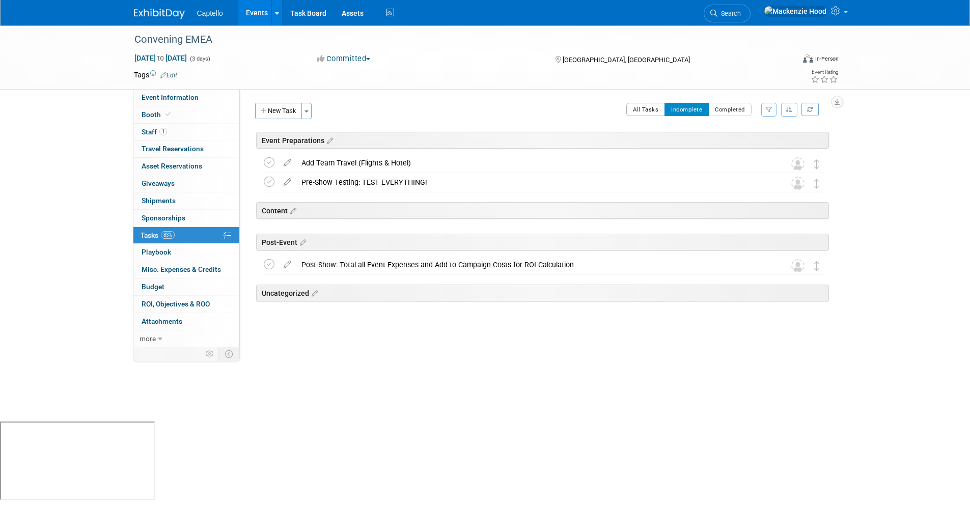
click at [642, 108] on button "All Tasks" at bounding box center [645, 109] width 39 height 13
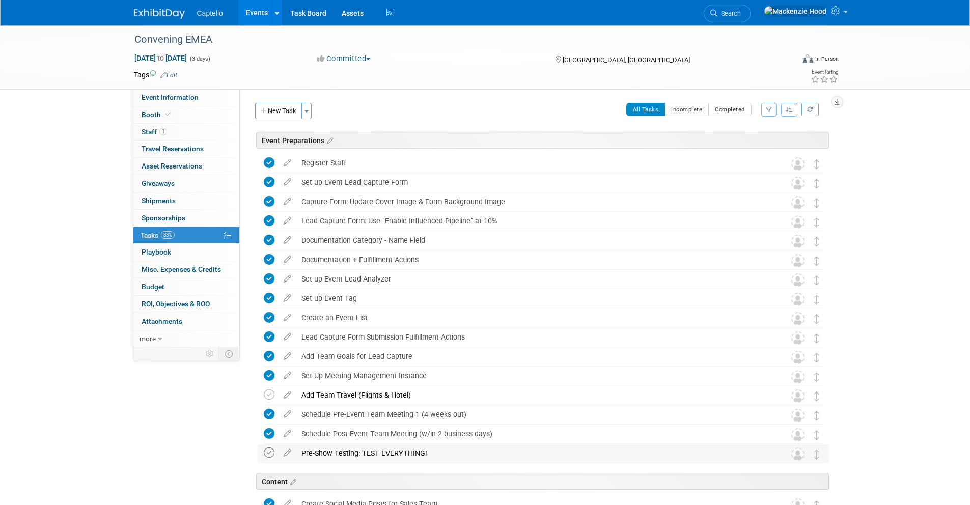
click at [268, 451] on icon at bounding box center [269, 452] width 11 height 11
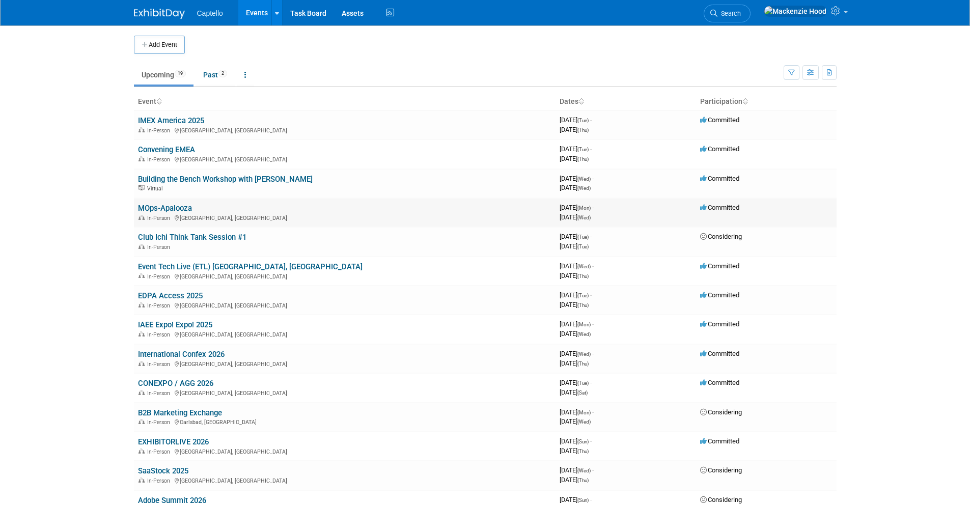
click at [166, 206] on link "MOps-Apalooza" at bounding box center [165, 208] width 54 height 9
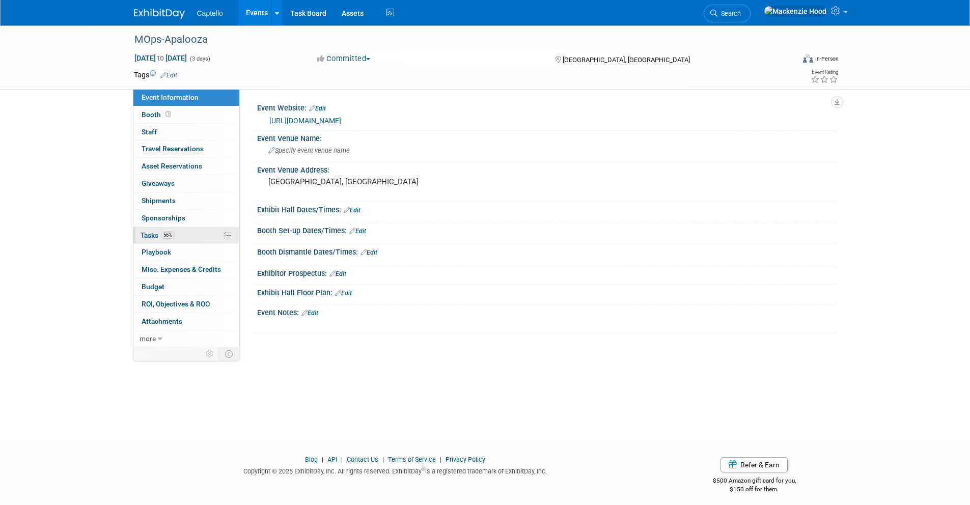
click at [191, 230] on link "56% Tasks 56%" at bounding box center [186, 235] width 106 height 17
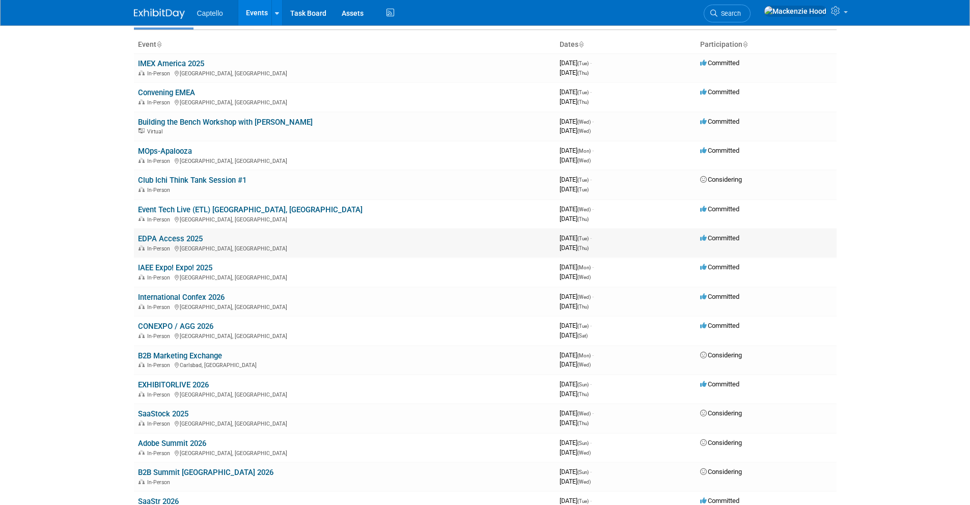
scroll to position [67, 0]
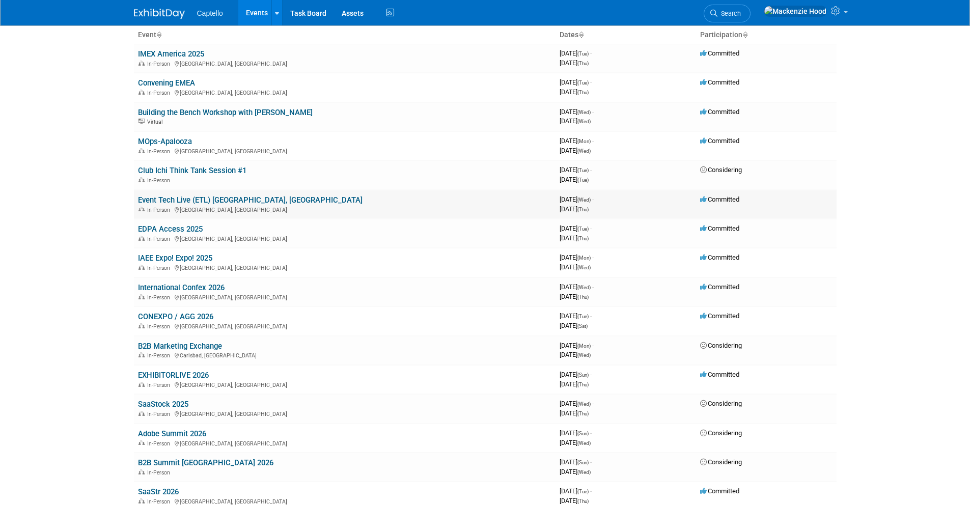
click at [231, 197] on link "Event Tech Live (ETL) [GEOGRAPHIC_DATA], [GEOGRAPHIC_DATA]" at bounding box center [250, 199] width 224 height 9
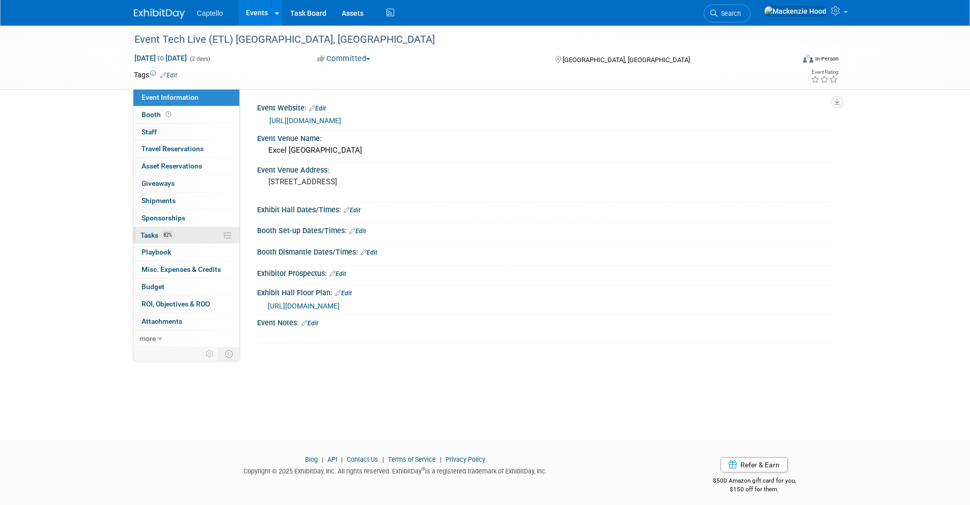
click at [201, 232] on link "82% Tasks 82%" at bounding box center [186, 235] width 106 height 17
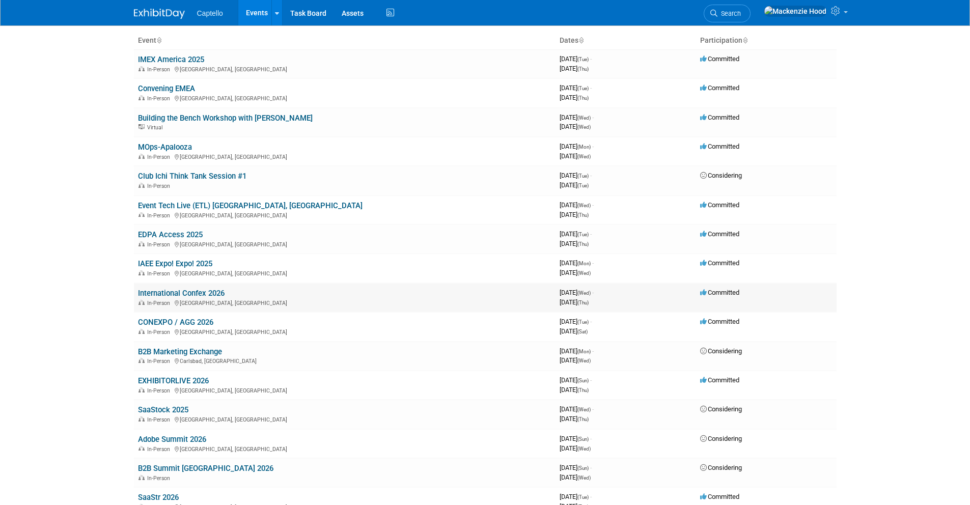
click at [201, 289] on link "International Confex 2026" at bounding box center [181, 293] width 87 height 9
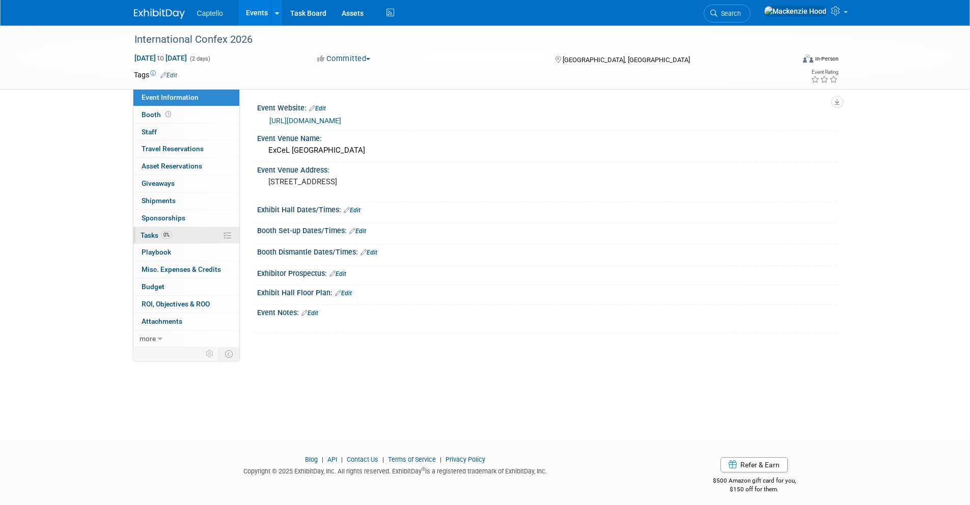
click at [195, 237] on link "0% Tasks 0%" at bounding box center [186, 235] width 106 height 17
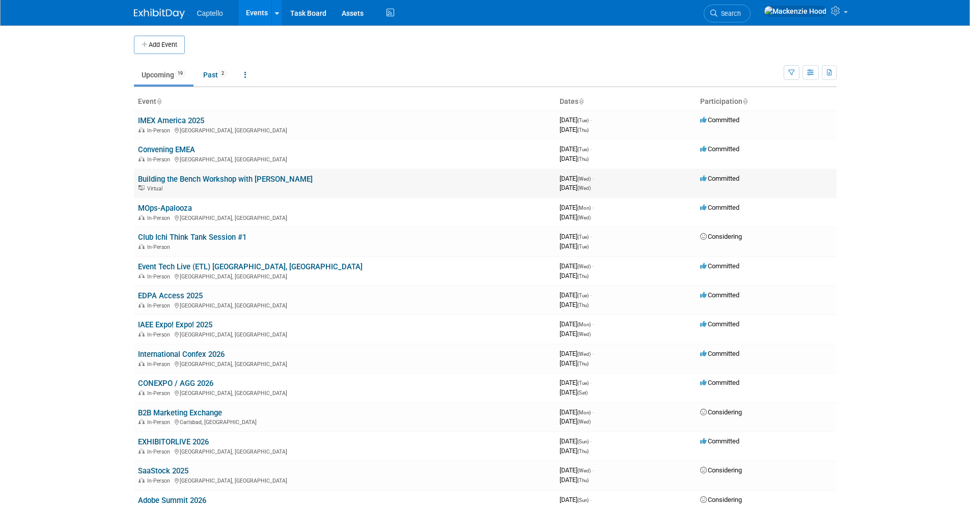
click at [159, 179] on link "Building the Bench Workshop with [PERSON_NAME]" at bounding box center [225, 179] width 175 height 9
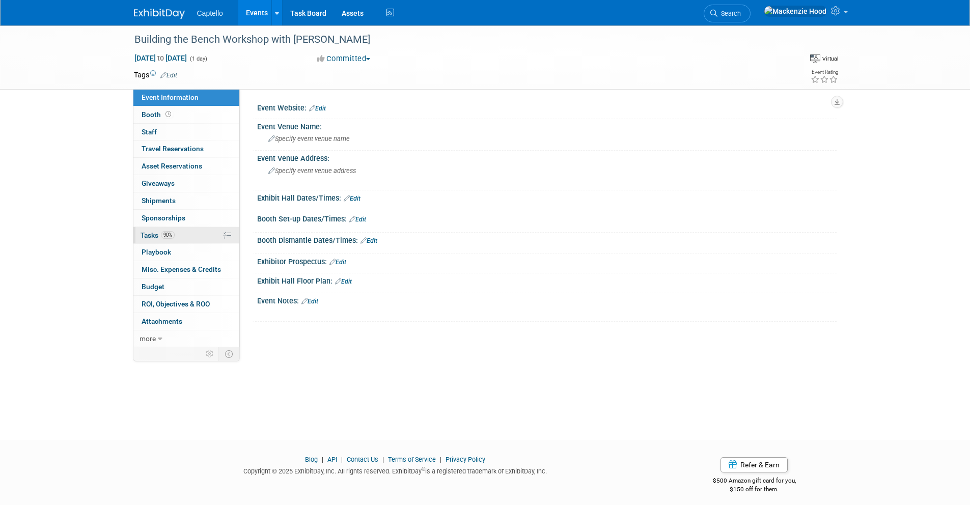
click at [180, 235] on link "90% Tasks 90%" at bounding box center [186, 235] width 106 height 17
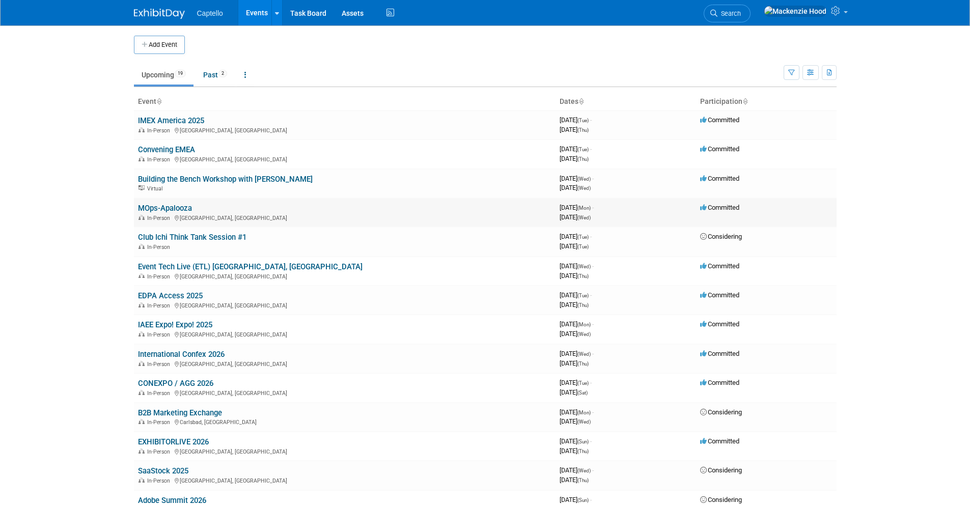
click at [148, 205] on link "MOps-Apalooza" at bounding box center [165, 208] width 54 height 9
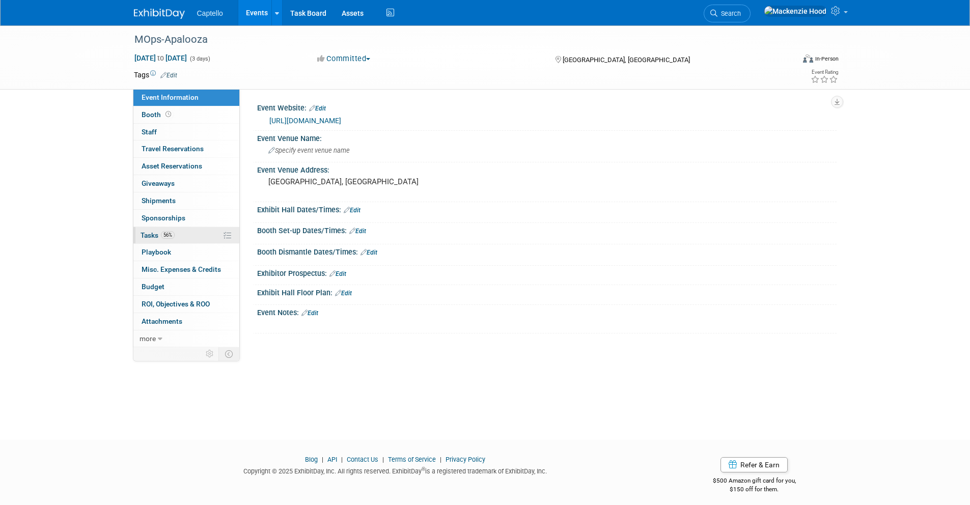
click at [187, 232] on link "56% Tasks 56%" at bounding box center [186, 235] width 106 height 17
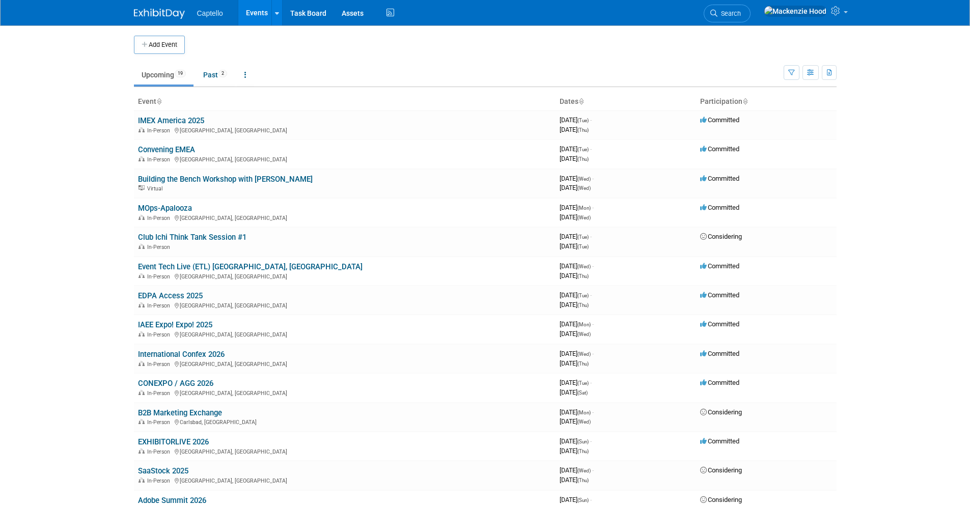
click at [106, 205] on body "Captello Events Add Event Bulk Upload Events Shareable Event Boards Recently Vi…" at bounding box center [485, 252] width 970 height 505
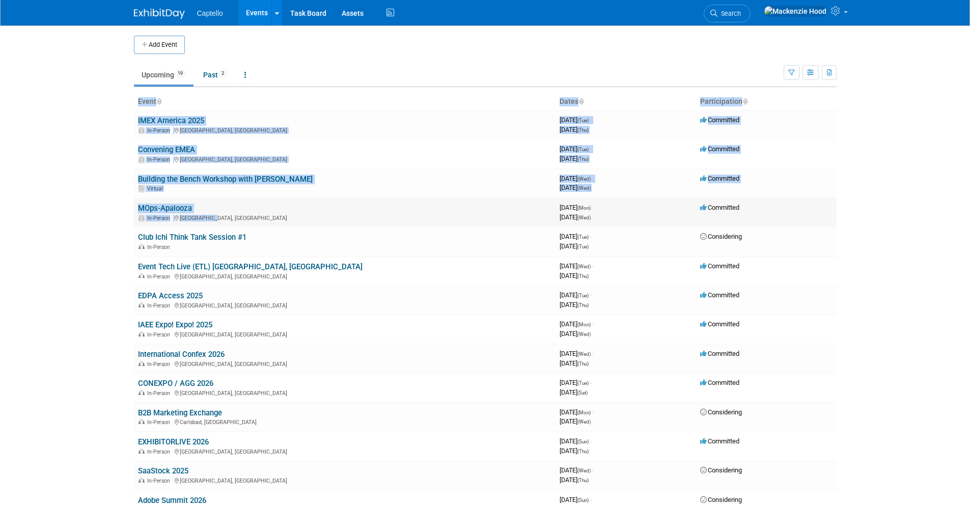
drag, startPoint x: 229, startPoint y: 211, endPoint x: 277, endPoint y: 215, distance: 48.5
click at [277, 215] on body "Captello Events Add Event Bulk Upload Events Shareable Event Boards Recently Vi…" at bounding box center [485, 252] width 970 height 505
click at [277, 215] on div "In-Person [GEOGRAPHIC_DATA], [GEOGRAPHIC_DATA]" at bounding box center [344, 217] width 413 height 8
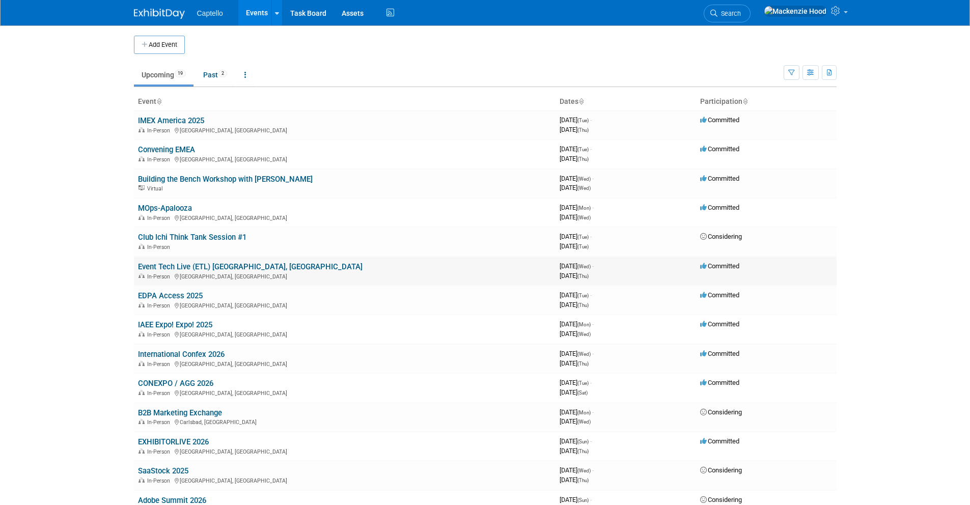
click at [184, 266] on link "Event Tech Live (ETL) [GEOGRAPHIC_DATA], [GEOGRAPHIC_DATA]" at bounding box center [250, 266] width 224 height 9
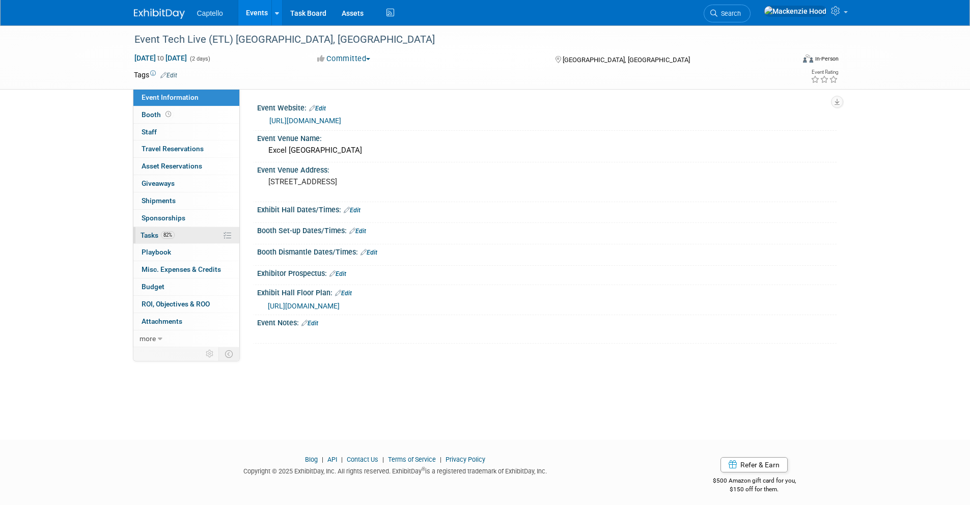
click at [196, 236] on link "82% Tasks 82%" at bounding box center [186, 235] width 106 height 17
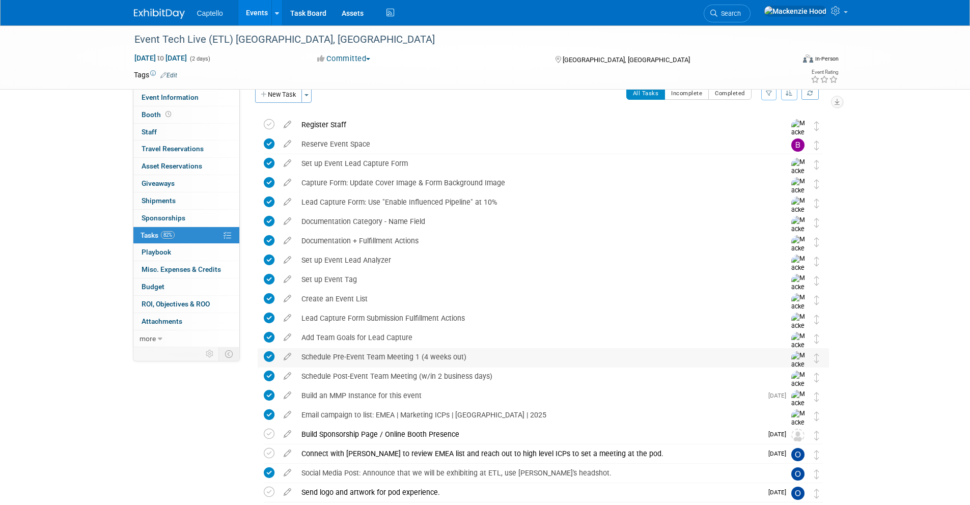
scroll to position [79, 0]
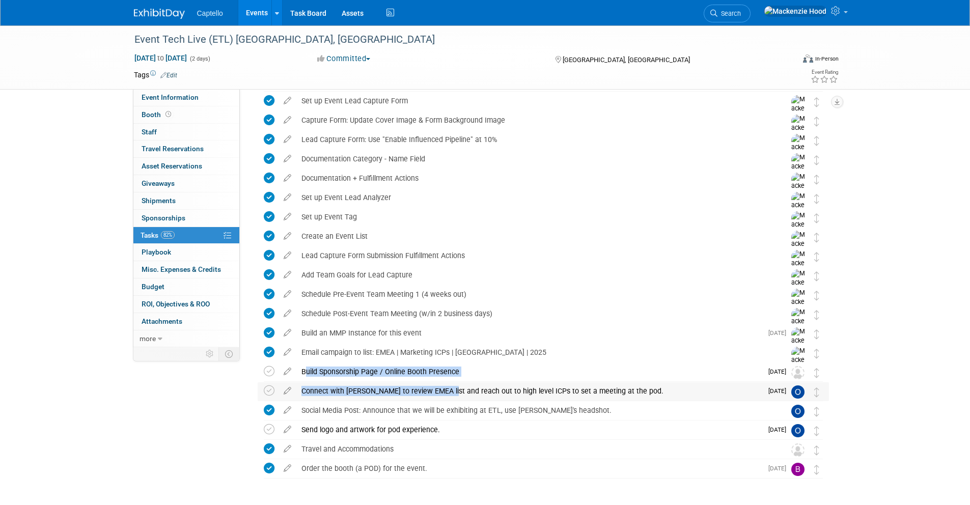
drag, startPoint x: 300, startPoint y: 372, endPoint x: 502, endPoint y: 393, distance: 203.2
click at [451, 391] on div "Event Tech Live (ETL) London, UK England, United Kingdom Nov 12, 2025 to Nov 13…" at bounding box center [540, 266] width 576 height 426
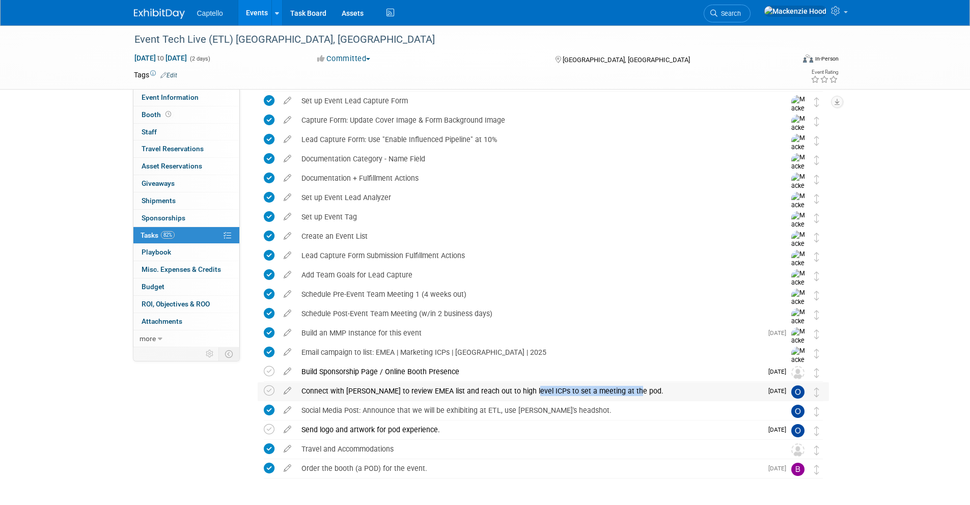
drag, startPoint x: 524, startPoint y: 393, endPoint x: 555, endPoint y: 395, distance: 31.1
click at [551, 397] on div "Connect with Daniel to review EMEA list and reach out to high level ICPs to set…" at bounding box center [529, 390] width 466 height 17
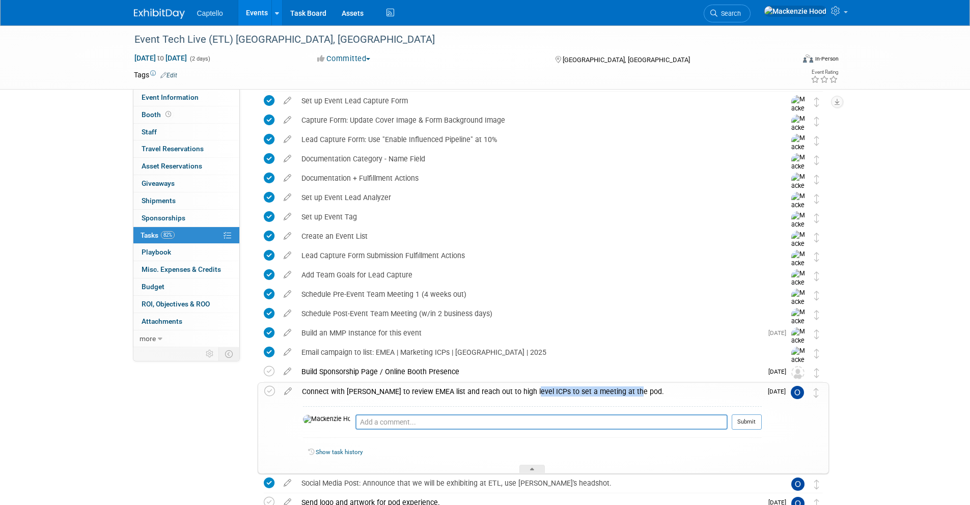
click at [639, 392] on div "Connect with Daniel to review EMEA list and reach out to high level ICPs to set…" at bounding box center [529, 391] width 465 height 17
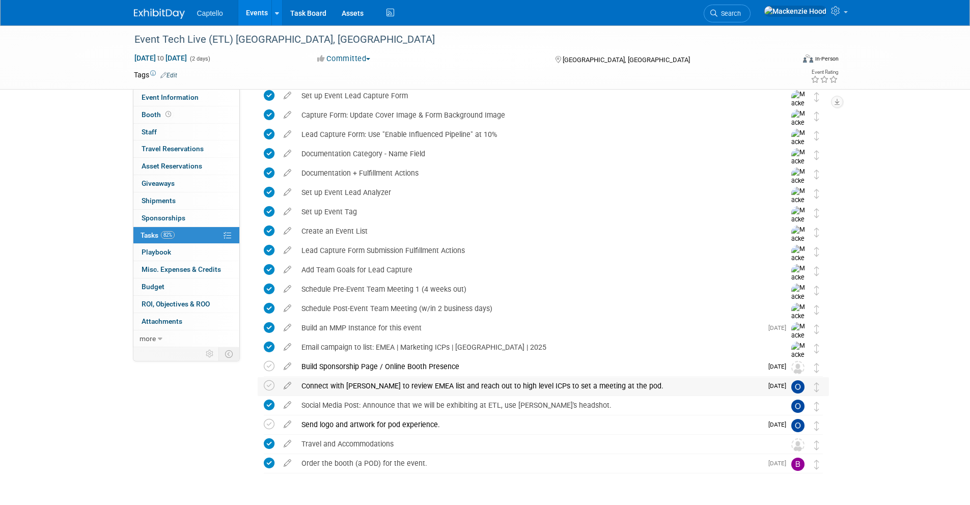
scroll to position [87, 0]
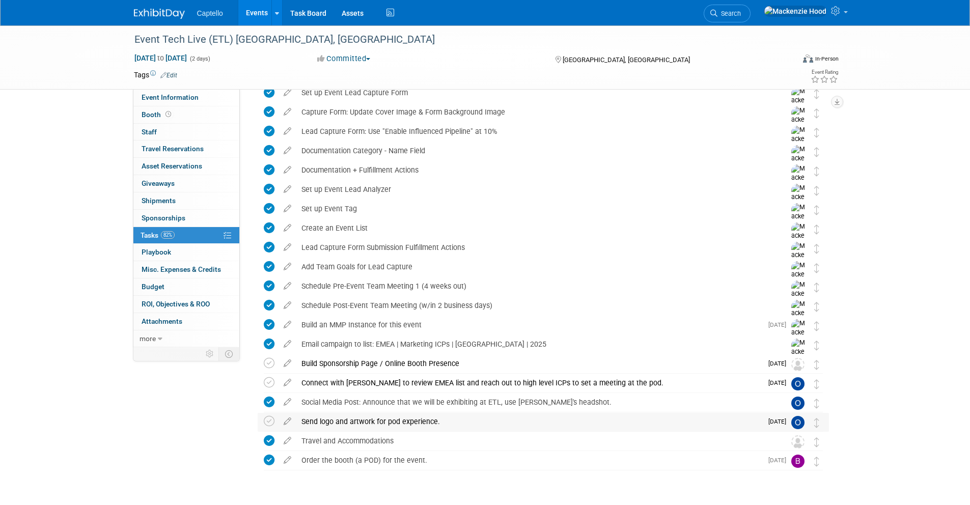
drag, startPoint x: 506, startPoint y: 416, endPoint x: 311, endPoint y: 420, distance: 195.5
click at [311, 420] on div "Send logo and artwork for pod experience." at bounding box center [529, 421] width 466 height 17
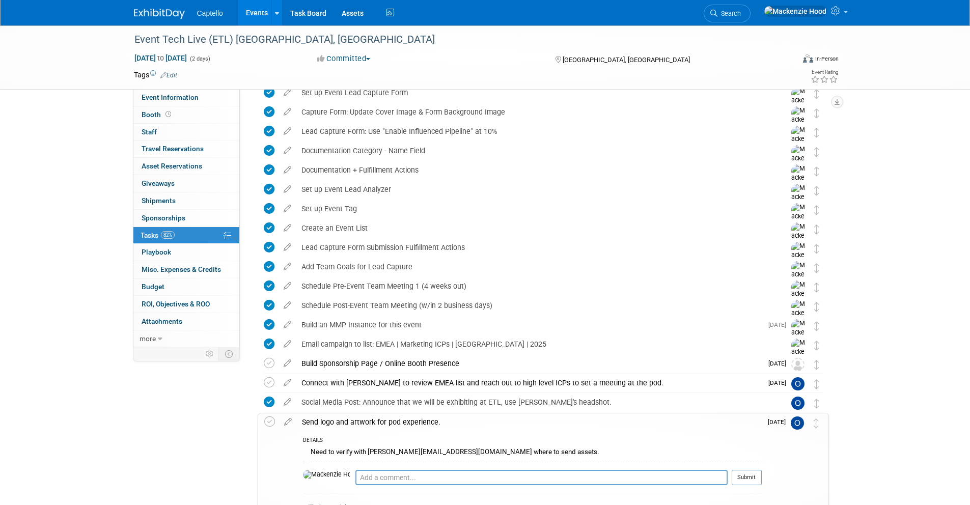
click at [381, 421] on div "Send logo and artwork for pod experience." at bounding box center [529, 421] width 465 height 17
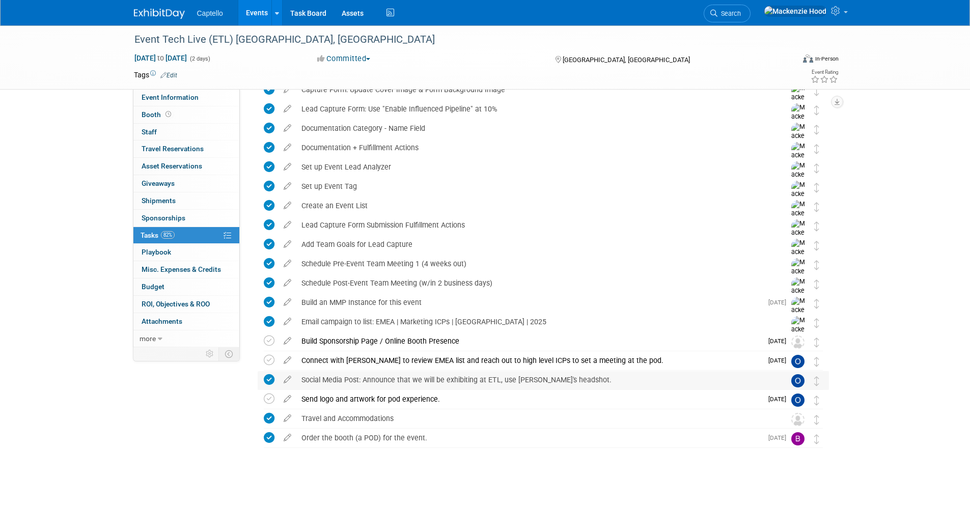
scroll to position [115, 0]
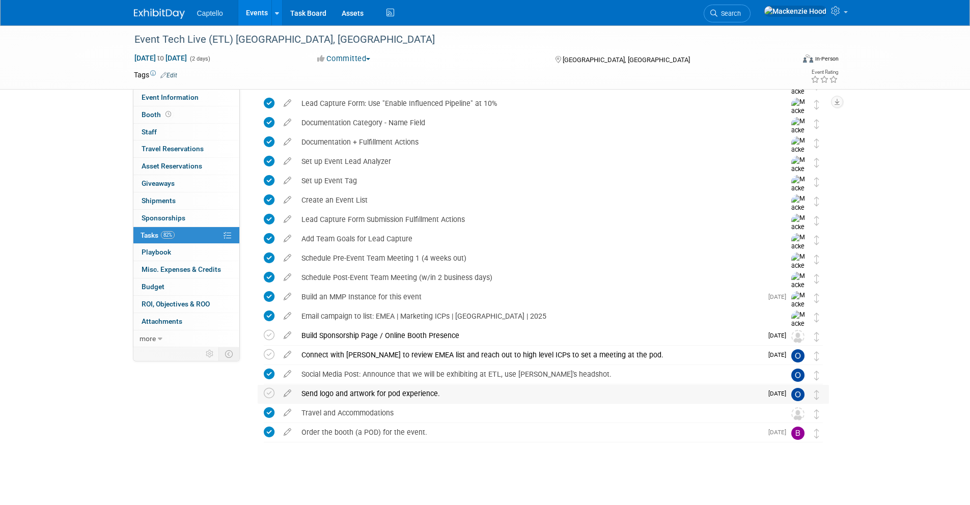
click at [428, 393] on div "Send logo and artwork for pod experience." at bounding box center [529, 393] width 466 height 17
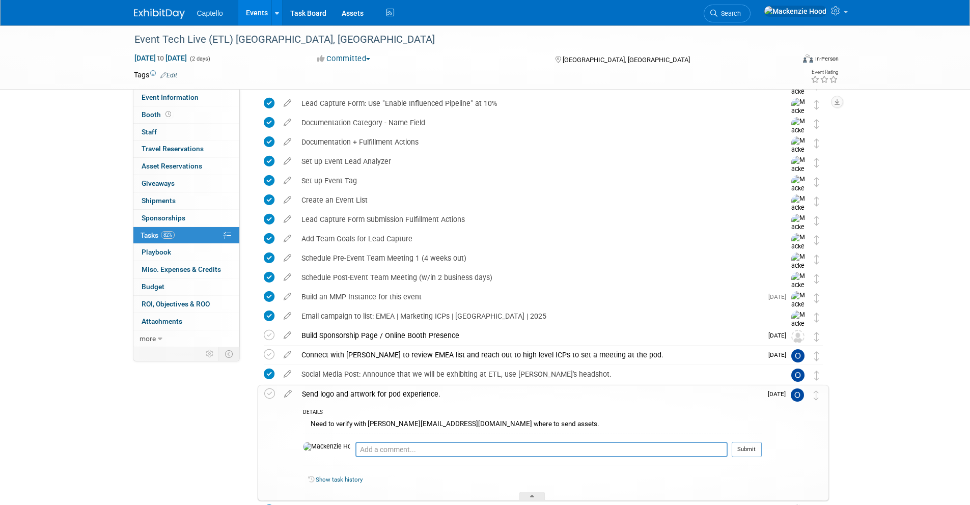
click at [427, 393] on div "Send logo and artwork for pod experience." at bounding box center [529, 393] width 465 height 17
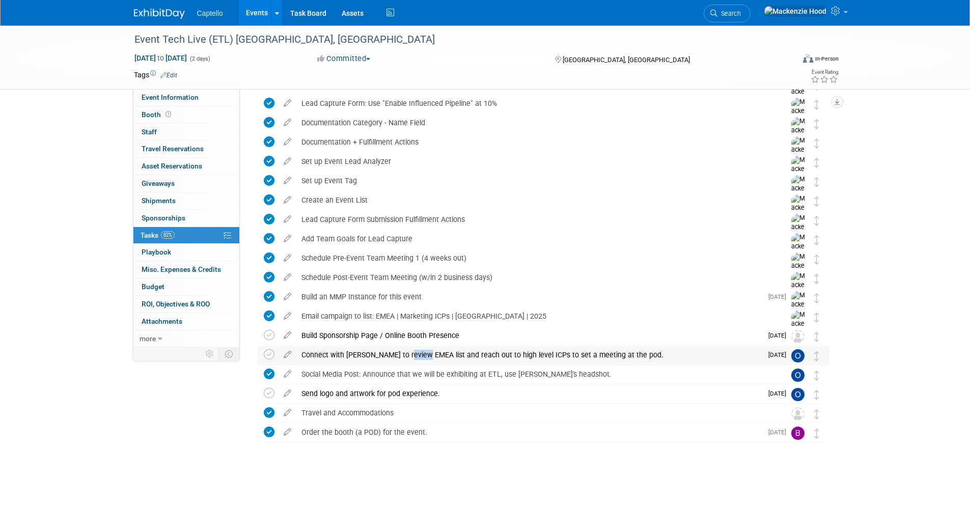
drag, startPoint x: 398, startPoint y: 354, endPoint x: 419, endPoint y: 355, distance: 20.9
click at [419, 355] on div "Connect with Daniel to review EMEA list and reach out to high level ICPs to set…" at bounding box center [529, 354] width 466 height 17
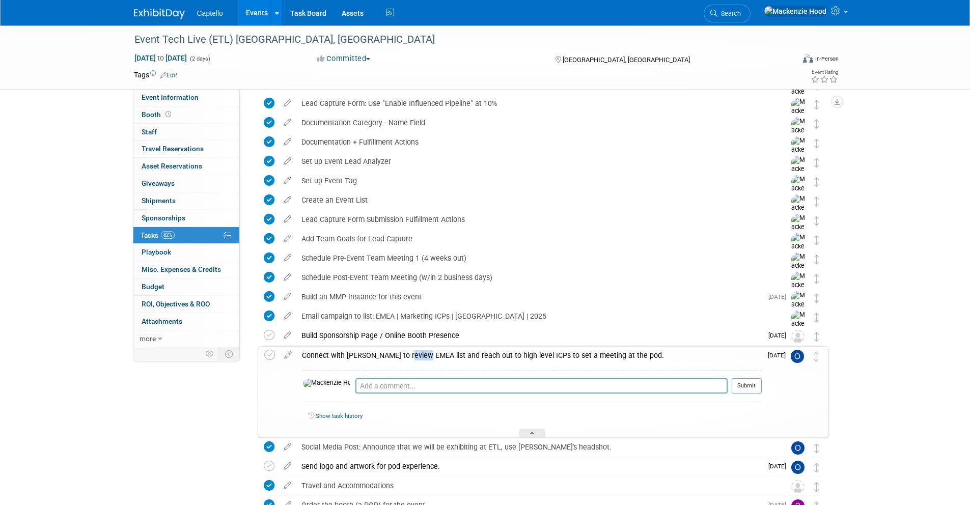
click at [416, 356] on div "Connect with Daniel to review EMEA list and reach out to high level ICPs to set…" at bounding box center [529, 355] width 465 height 17
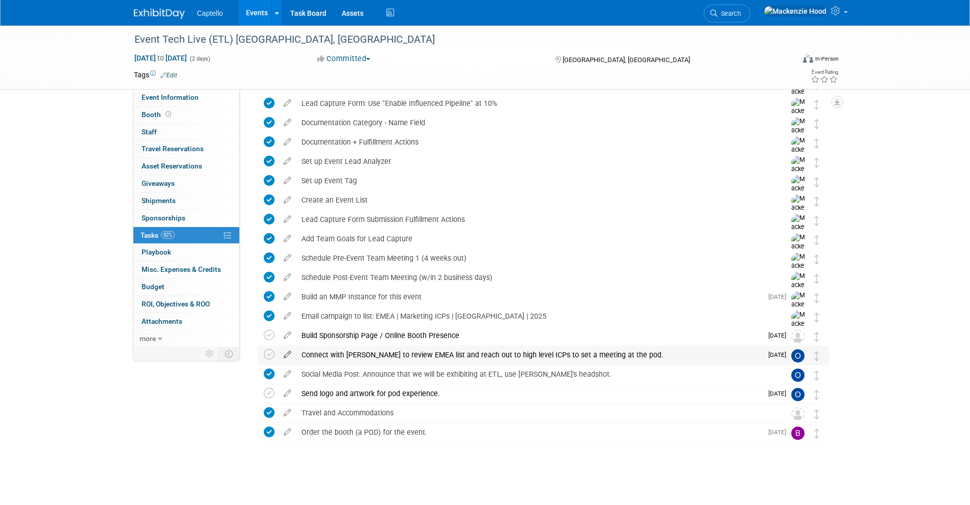
click at [289, 349] on icon at bounding box center [287, 352] width 18 height 13
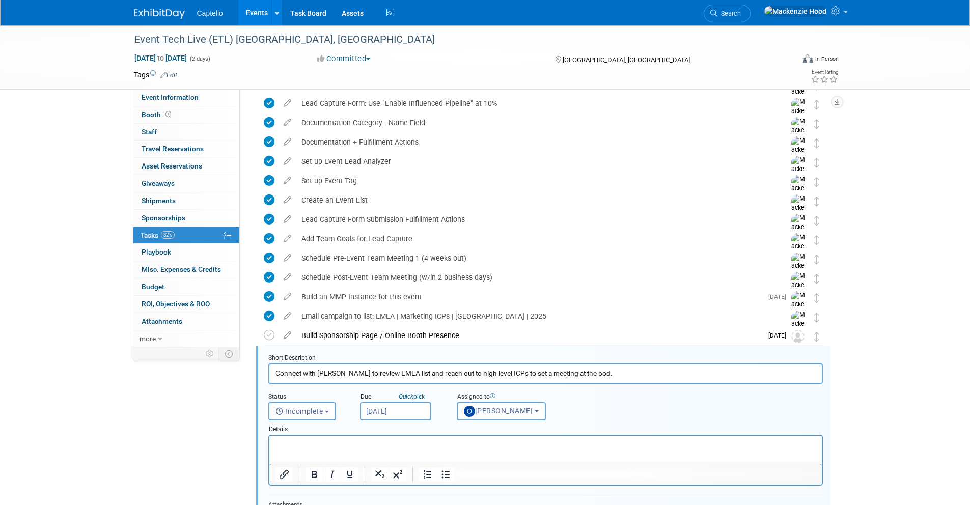
scroll to position [312, 0]
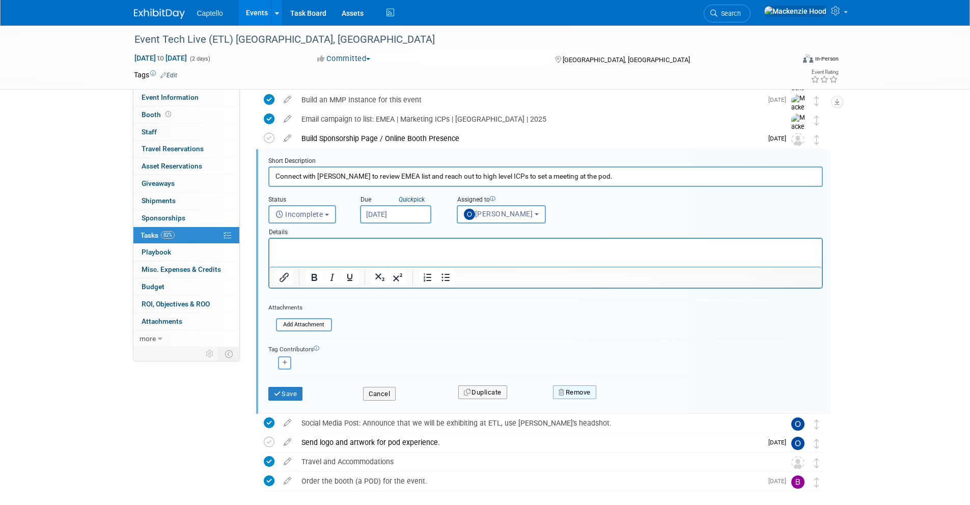
click at [574, 390] on button "Remove" at bounding box center [574, 392] width 43 height 14
click at [631, 400] on link "Yes" at bounding box center [632, 400] width 30 height 16
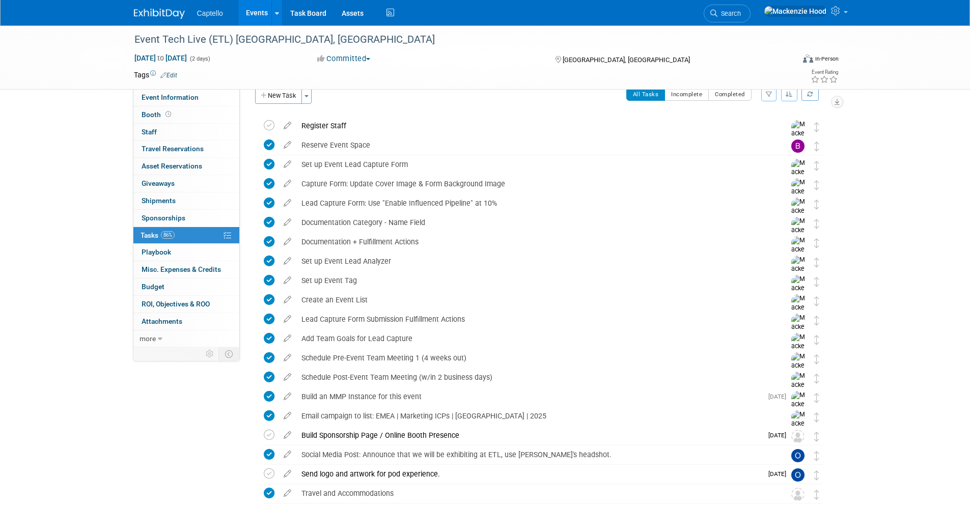
scroll to position [0, 0]
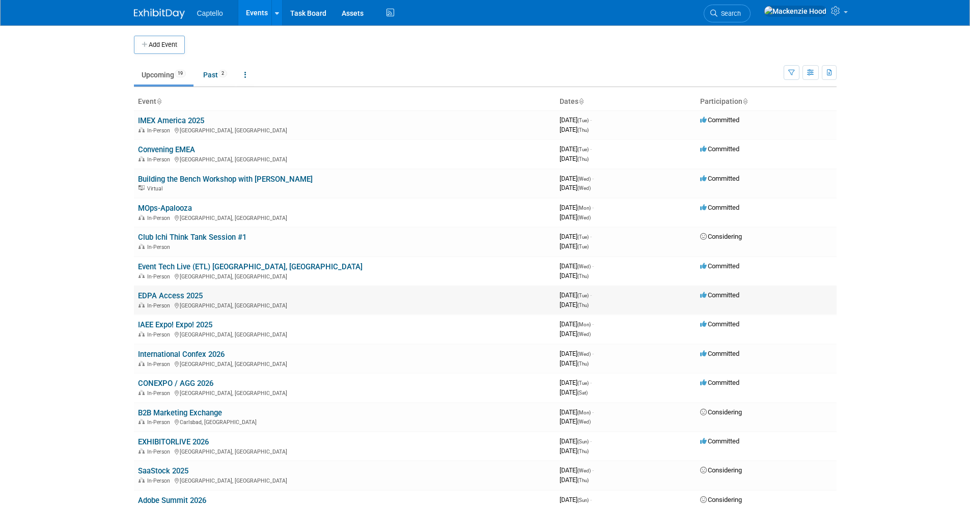
click at [164, 292] on link "EDPA Access 2025" at bounding box center [170, 295] width 65 height 9
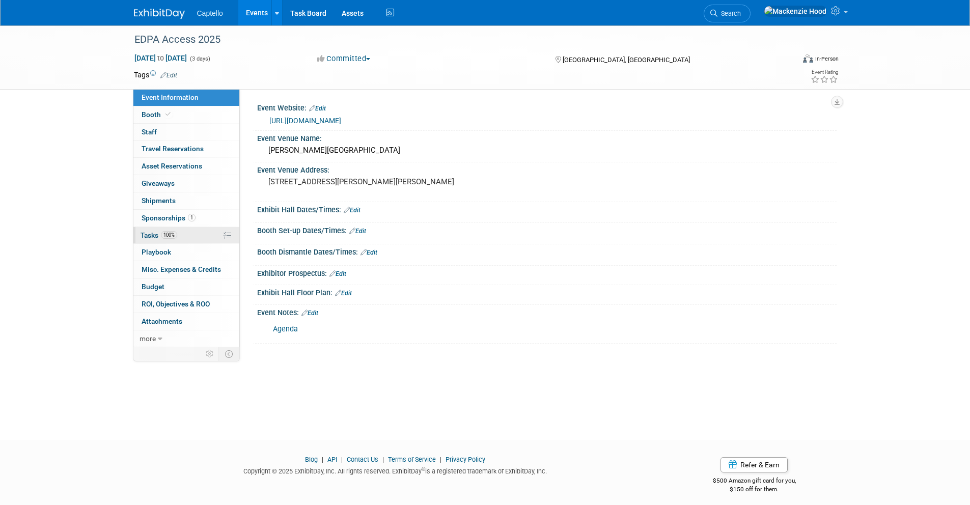
click at [199, 231] on link "100% Tasks 100%" at bounding box center [186, 235] width 106 height 17
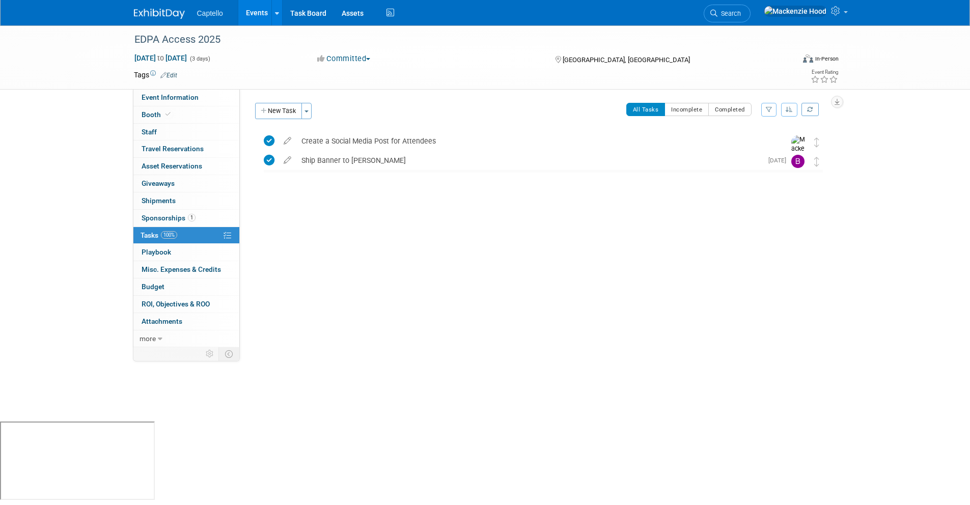
click at [208, 233] on link "100% Tasks 100%" at bounding box center [186, 235] width 106 height 17
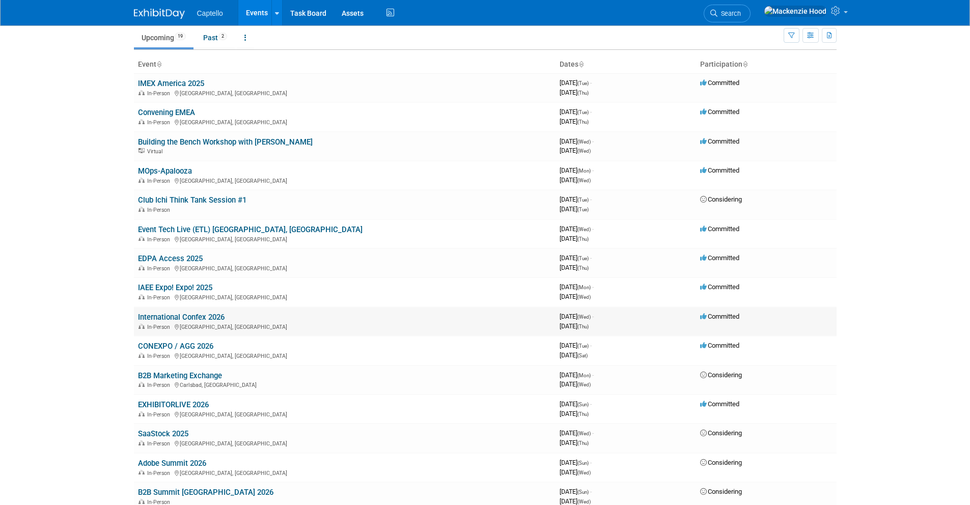
scroll to position [58, 0]
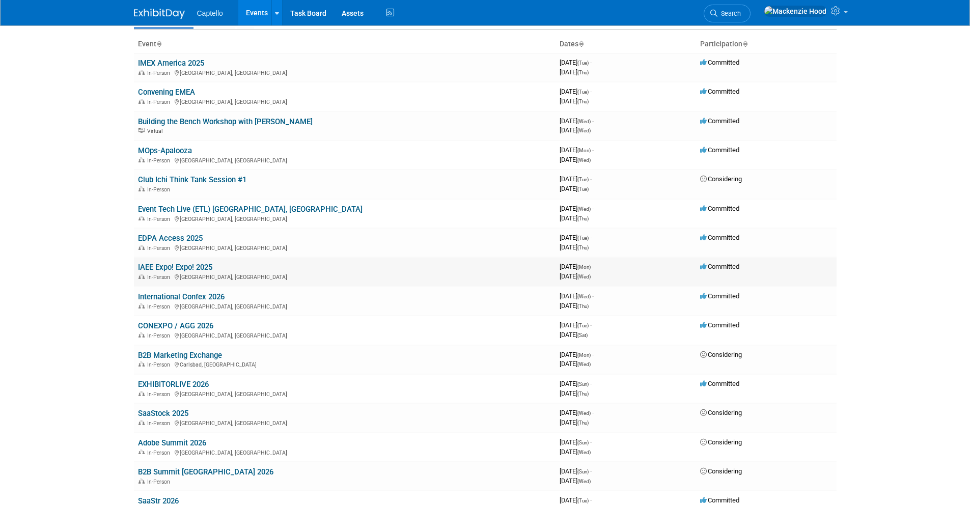
click at [202, 266] on link "IAEE Expo! Expo! 2025" at bounding box center [175, 267] width 74 height 9
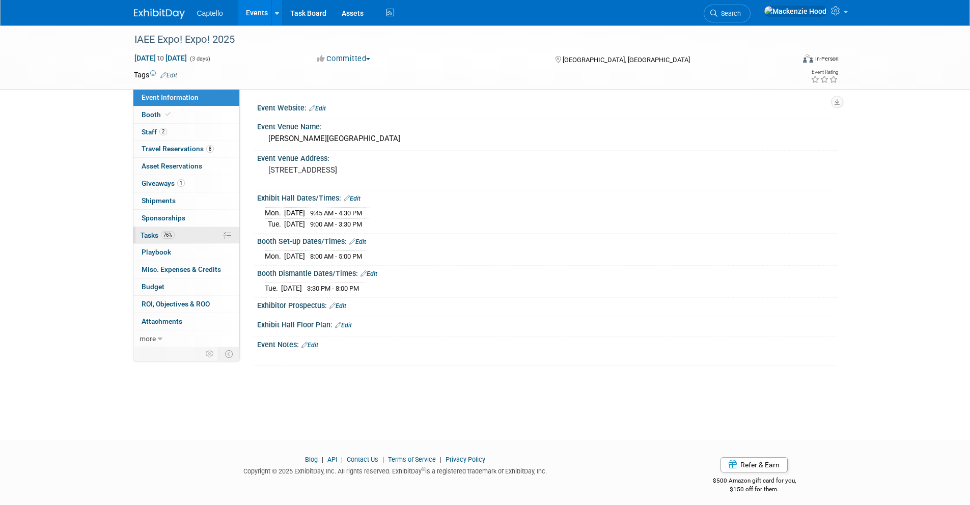
click at [184, 238] on link "76% Tasks 76%" at bounding box center [186, 235] width 106 height 17
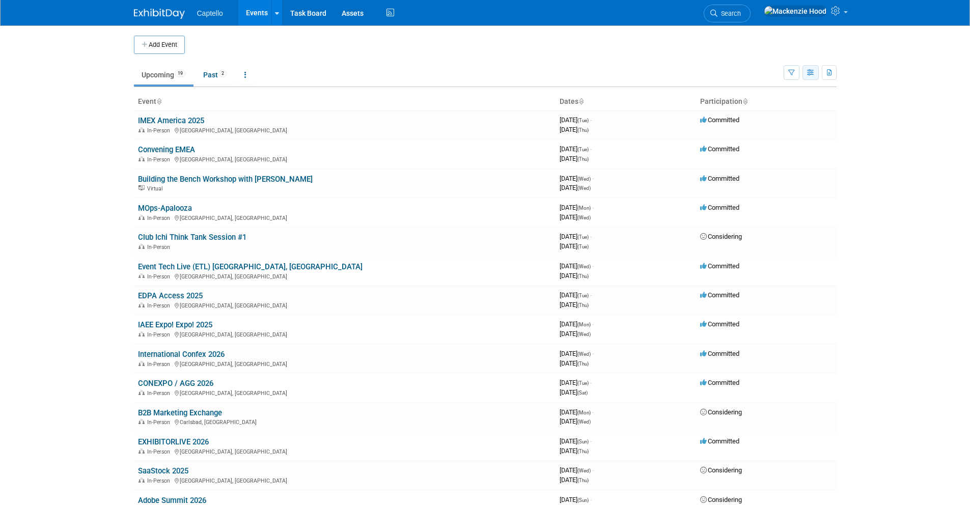
click at [813, 74] on button "button" at bounding box center [810, 72] width 16 height 15
click at [772, 154] on link "Expert Grid" at bounding box center [768, 155] width 86 height 14
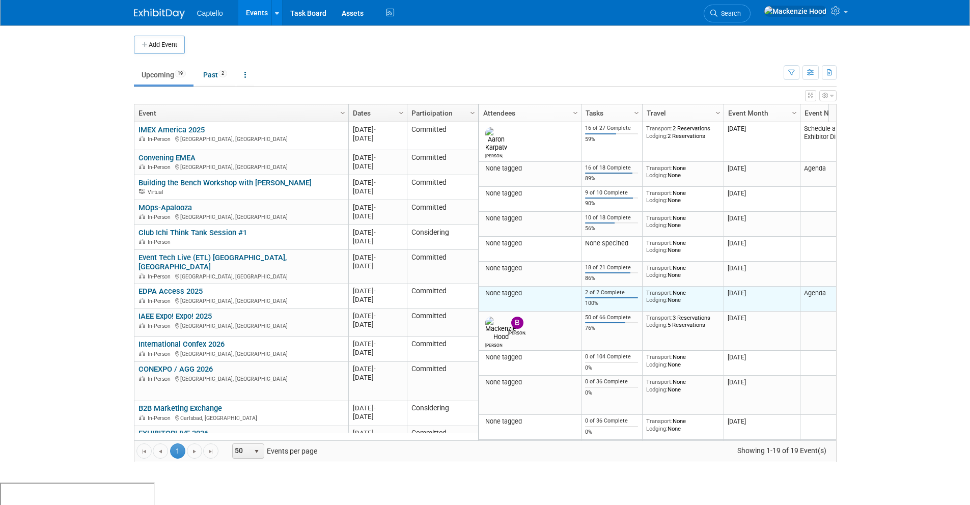
drag, startPoint x: 598, startPoint y: 294, endPoint x: 584, endPoint y: 284, distance: 17.5
click at [584, 287] on td "2 of 2 Complete 100%" at bounding box center [611, 299] width 61 height 25
click at [604, 300] on div "100%" at bounding box center [611, 303] width 53 height 7
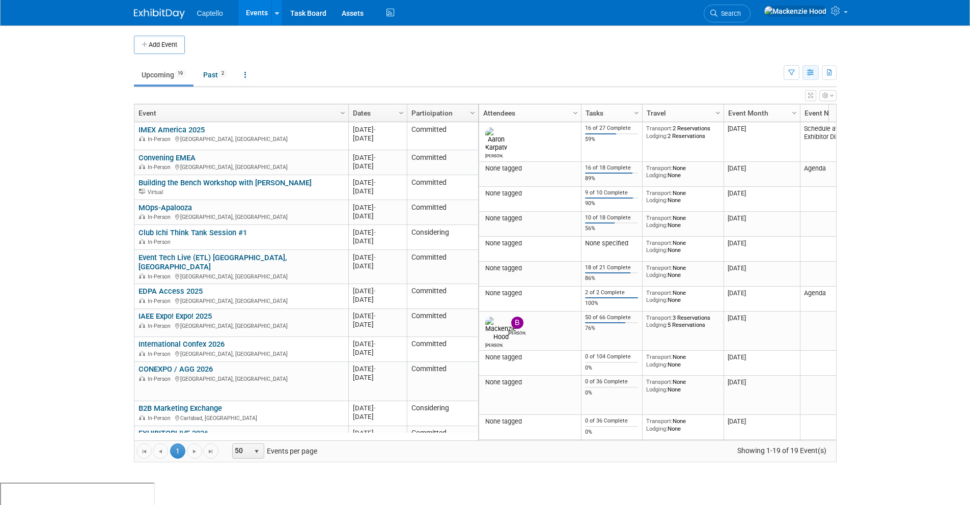
click at [811, 71] on icon "button" at bounding box center [811, 73] width 8 height 7
click at [781, 120] on link "Detail View" at bounding box center [768, 124] width 86 height 14
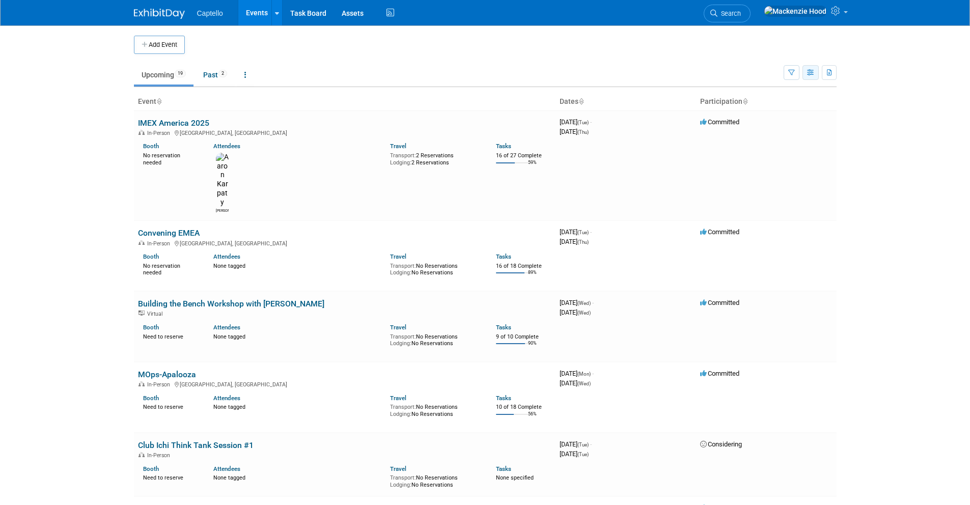
click at [816, 72] on button "button" at bounding box center [810, 72] width 16 height 15
click at [768, 107] on link "List View" at bounding box center [768, 108] width 86 height 14
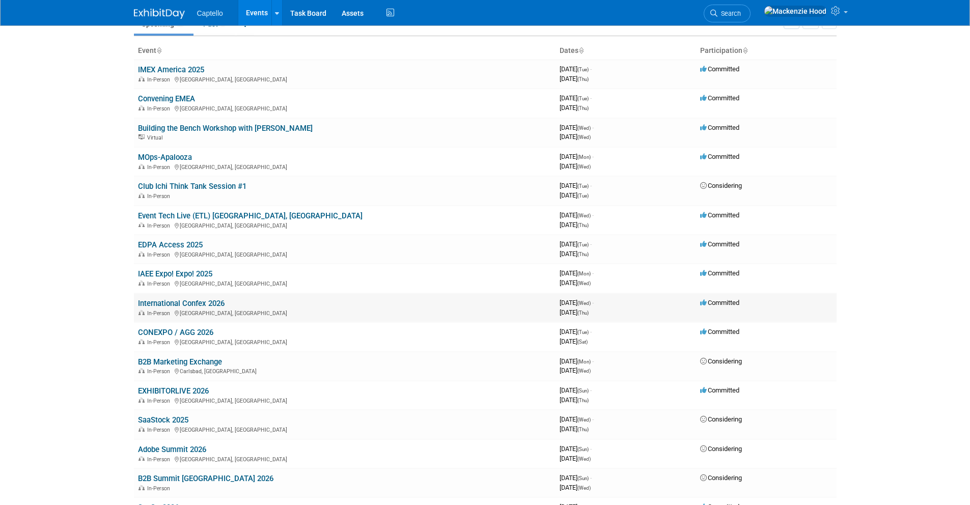
scroll to position [61, 0]
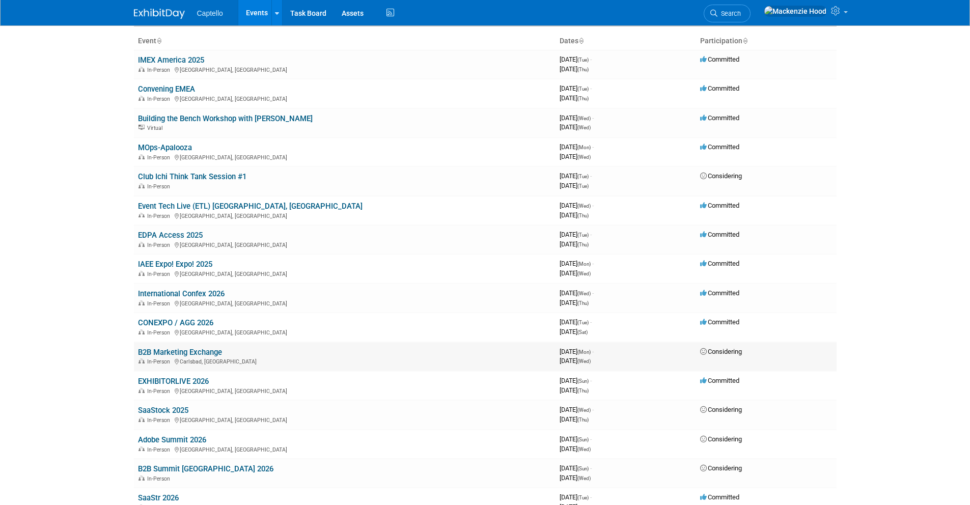
drag, startPoint x: 123, startPoint y: 291, endPoint x: 696, endPoint y: 363, distance: 577.6
click at [696, 364] on body "Captello Events Add Event Bulk Upload Events Shareable Event Boards Recently Vi…" at bounding box center [485, 191] width 970 height 505
click at [428, 326] on td "CONEXPO / AGG 2026 In-Person Las Vegas, NV" at bounding box center [344, 326] width 421 height 29
click at [329, 305] on div "In-Person England, United Kingdom" at bounding box center [344, 303] width 413 height 8
click at [205, 291] on link "International Confex 2026" at bounding box center [181, 293] width 87 height 9
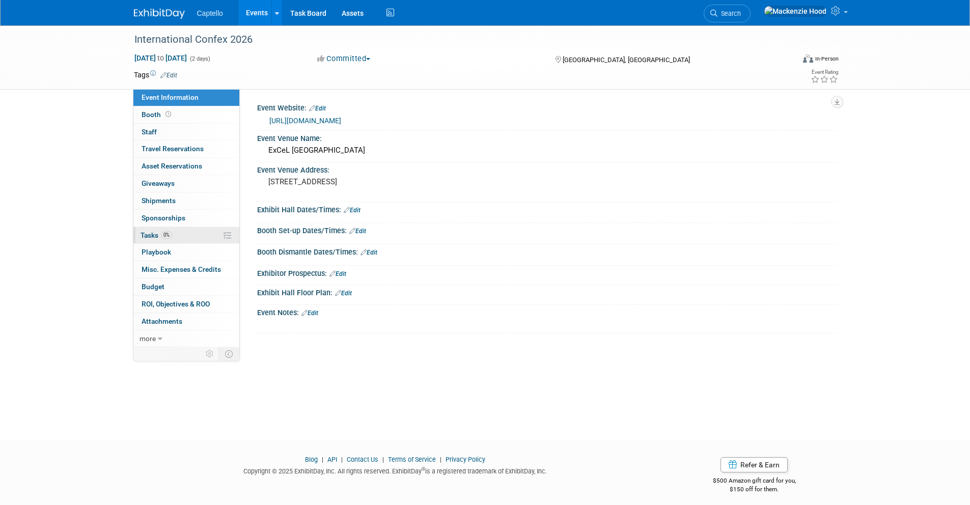
click at [187, 237] on link "0% Tasks 0%" at bounding box center [186, 235] width 106 height 17
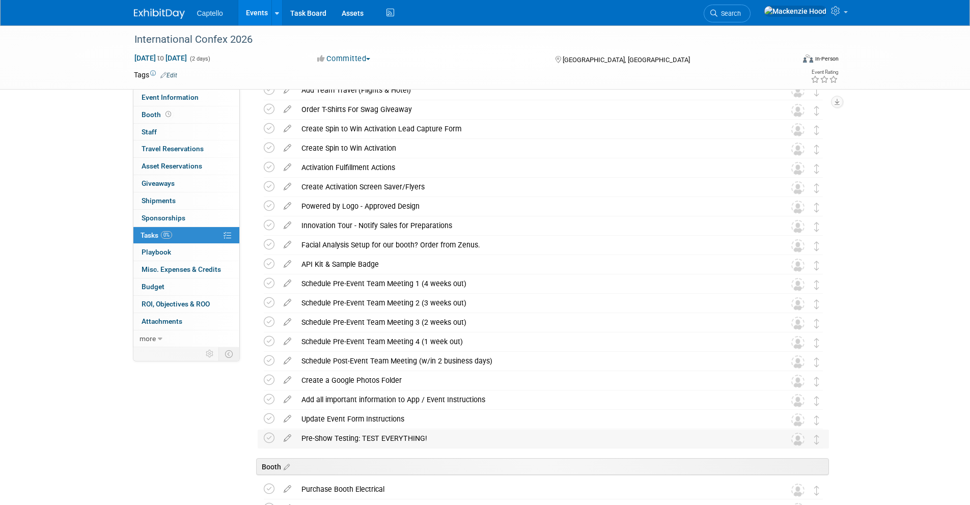
scroll to position [506, 0]
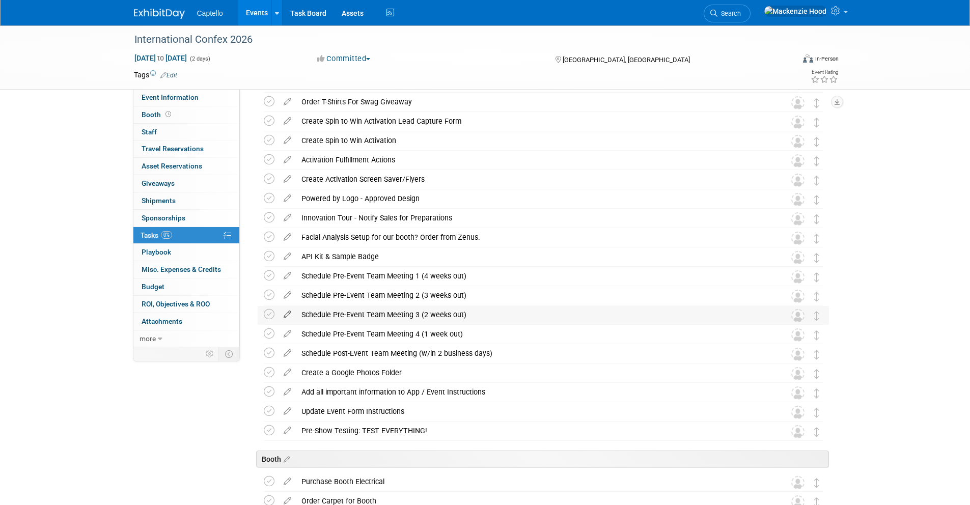
click at [287, 312] on icon at bounding box center [287, 312] width 18 height 13
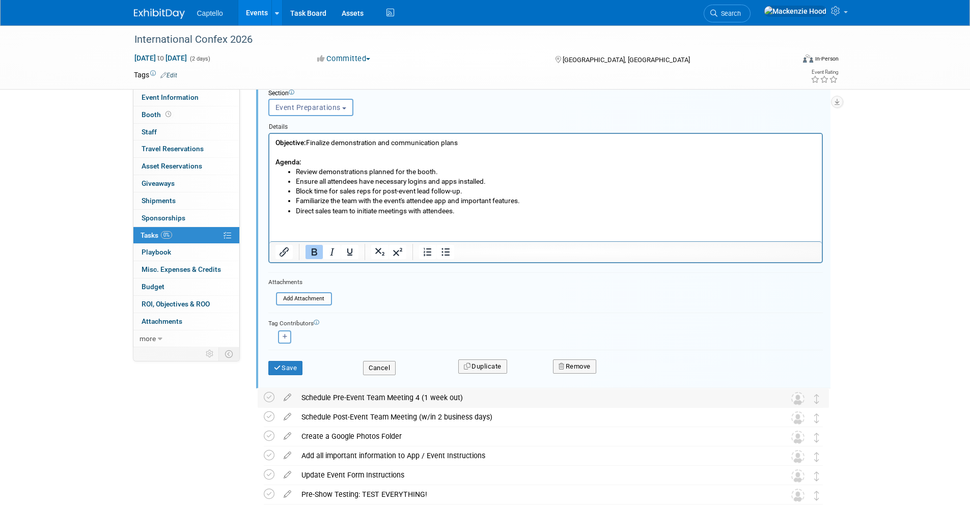
scroll to position [806, 0]
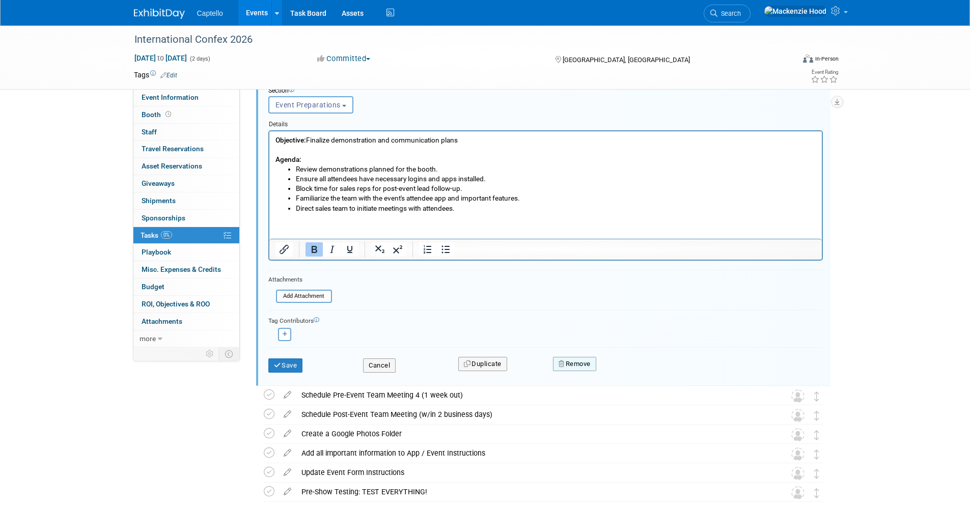
click at [568, 358] on button "Remove" at bounding box center [574, 364] width 43 height 14
click at [627, 371] on icon at bounding box center [624, 372] width 6 height 6
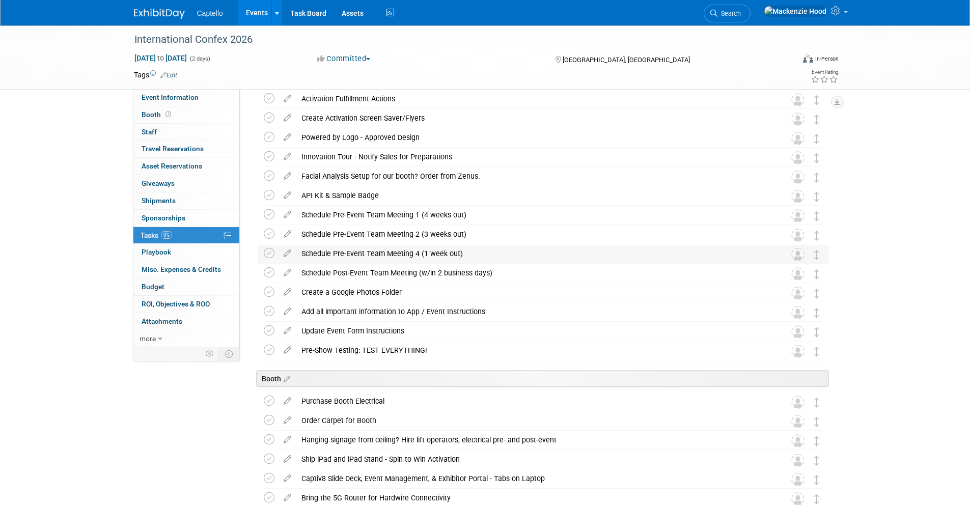
scroll to position [578, 0]
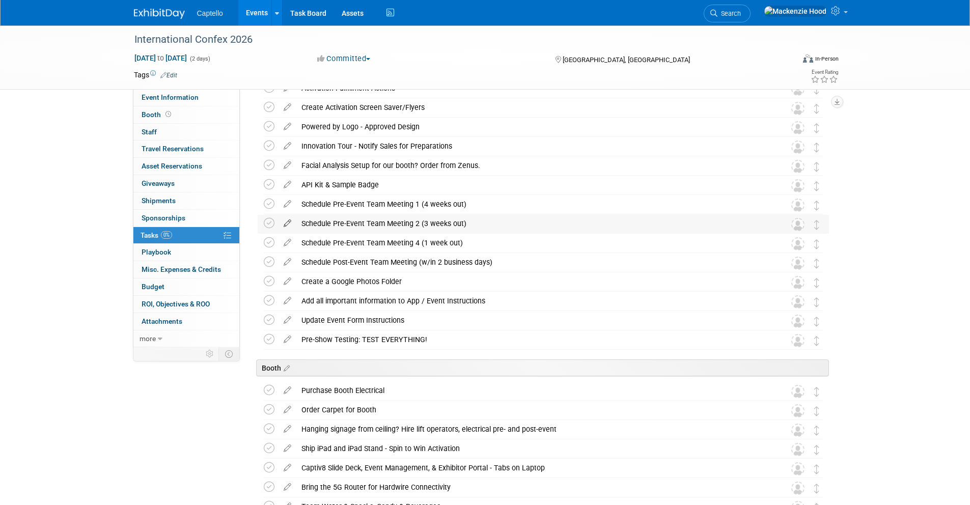
click at [284, 220] on icon at bounding box center [287, 221] width 18 height 13
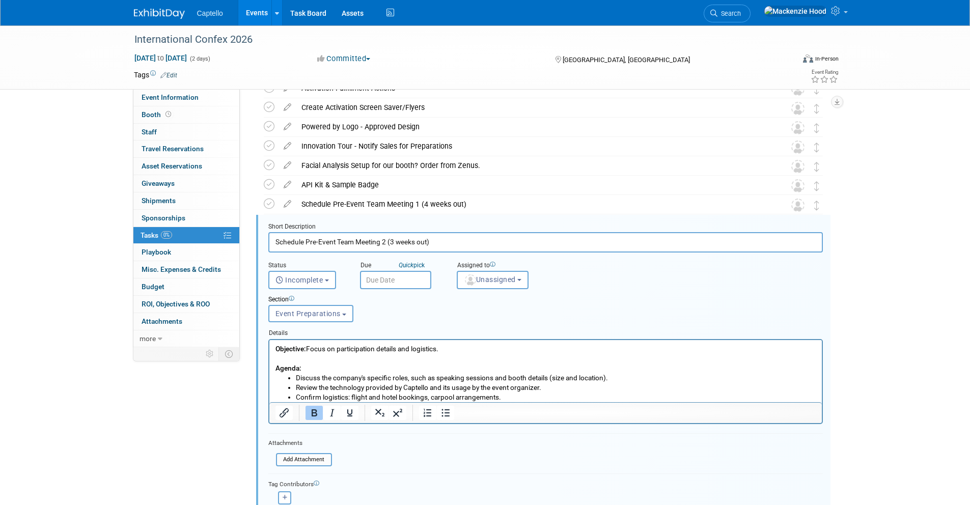
scroll to position [643, 0]
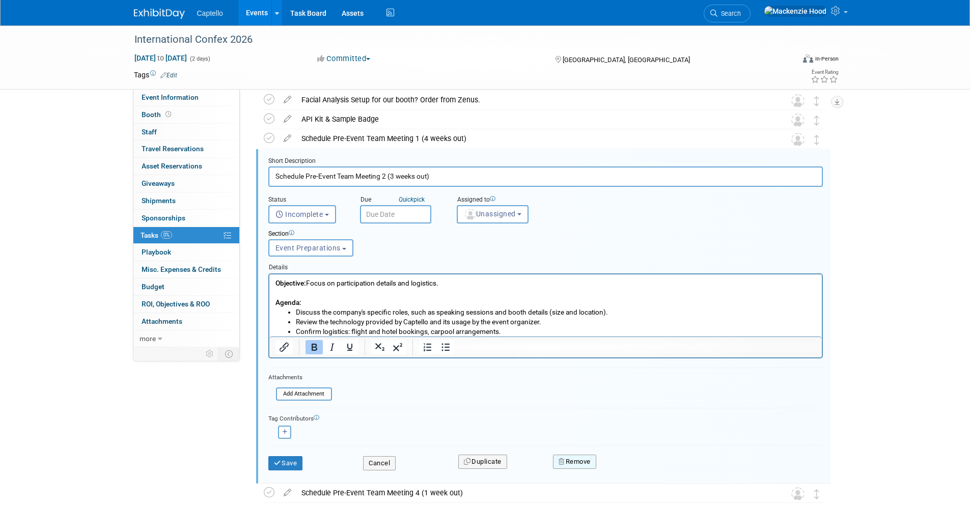
click at [563, 461] on icon "button" at bounding box center [561, 461] width 7 height 7
click at [631, 464] on link "Yes" at bounding box center [632, 470] width 30 height 16
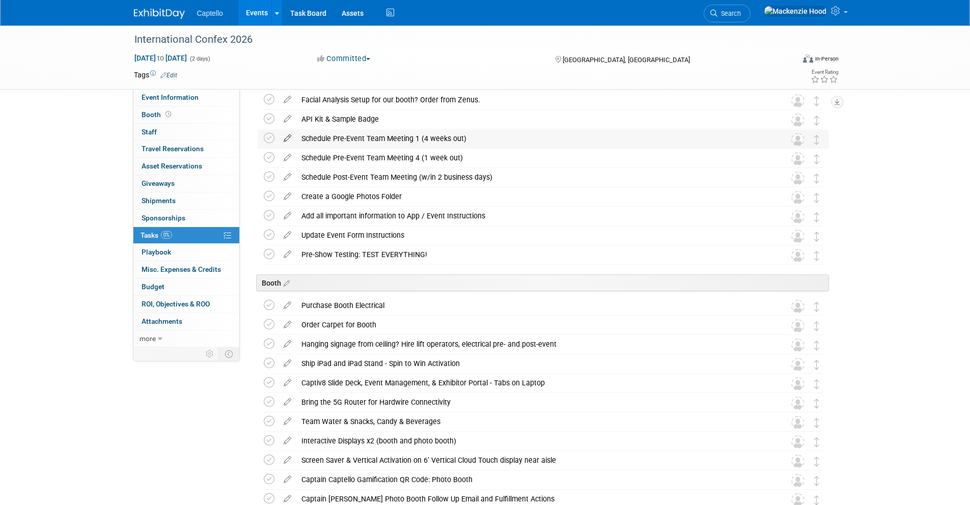
click at [284, 138] on icon at bounding box center [287, 136] width 18 height 13
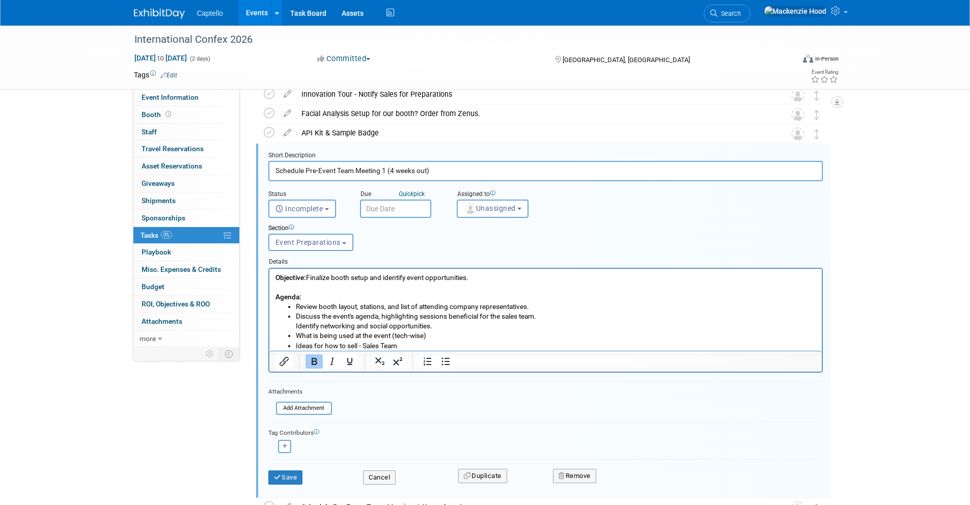
scroll to position [624, 0]
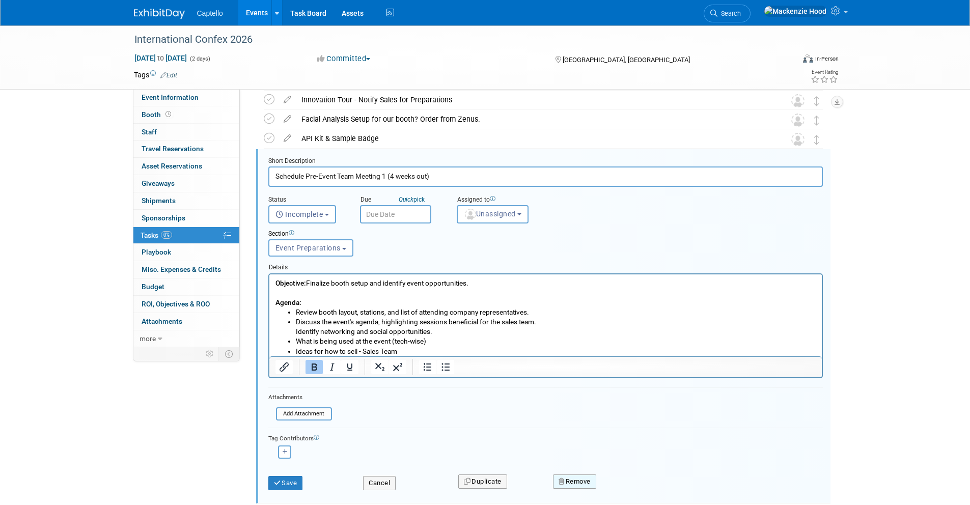
click at [567, 485] on button "Remove" at bounding box center [574, 481] width 43 height 14
click at [627, 484] on link "Yes" at bounding box center [632, 489] width 30 height 16
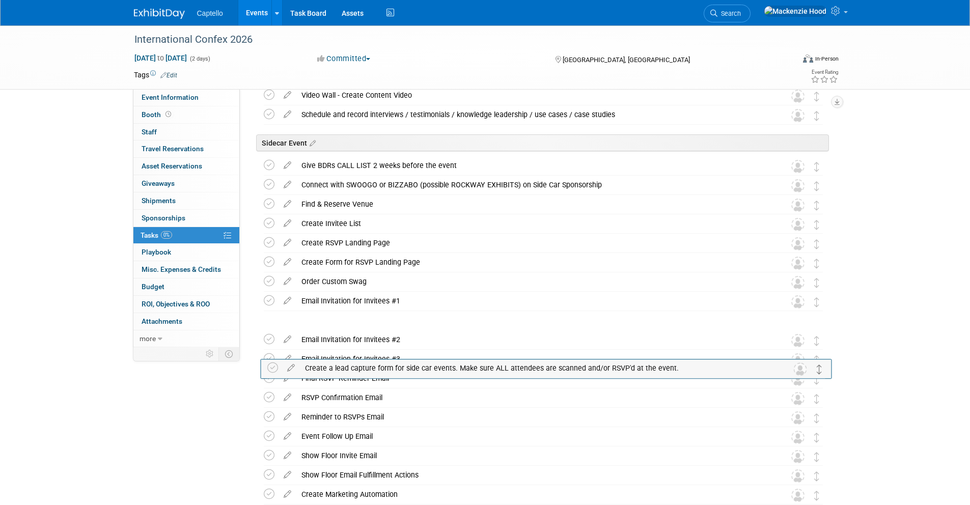
scroll to position [1823, 0]
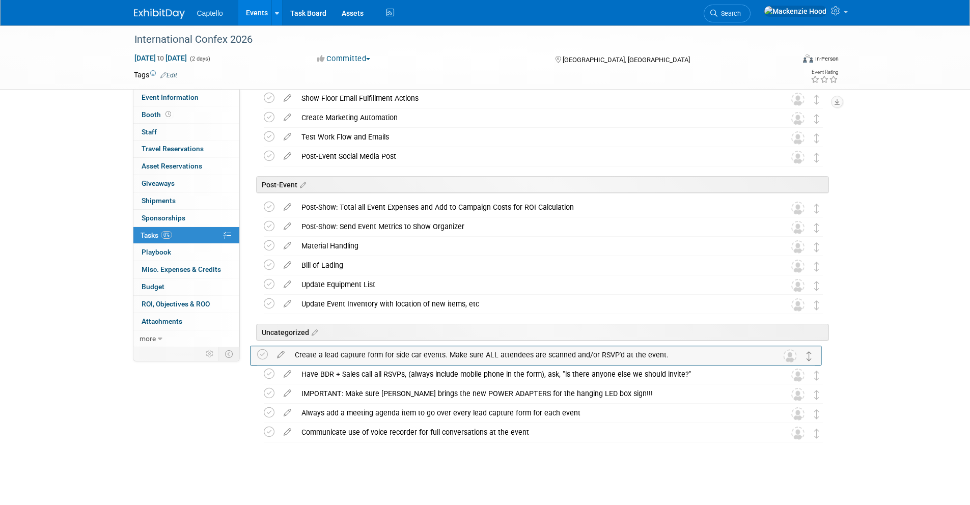
drag, startPoint x: 815, startPoint y: 161, endPoint x: 808, endPoint y: 353, distance: 191.5
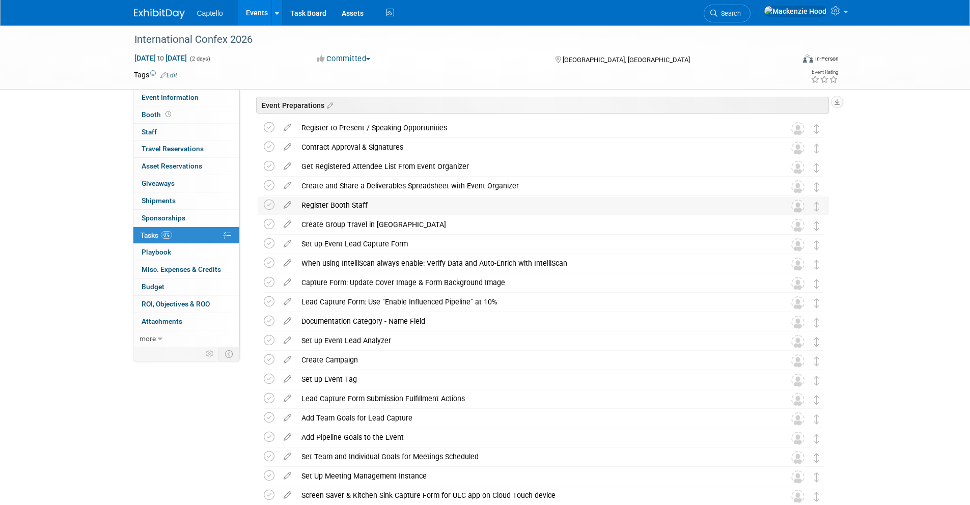
scroll to position [0, 0]
